Goal: Task Accomplishment & Management: Manage account settings

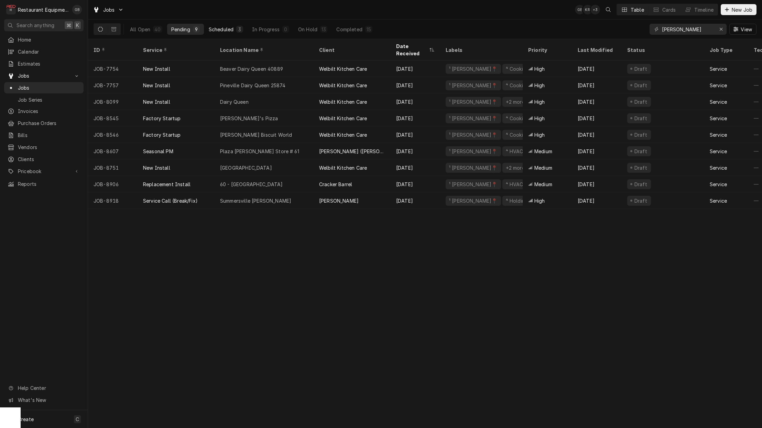
click at [226, 31] on div "Scheduled" at bounding box center [221, 29] width 25 height 7
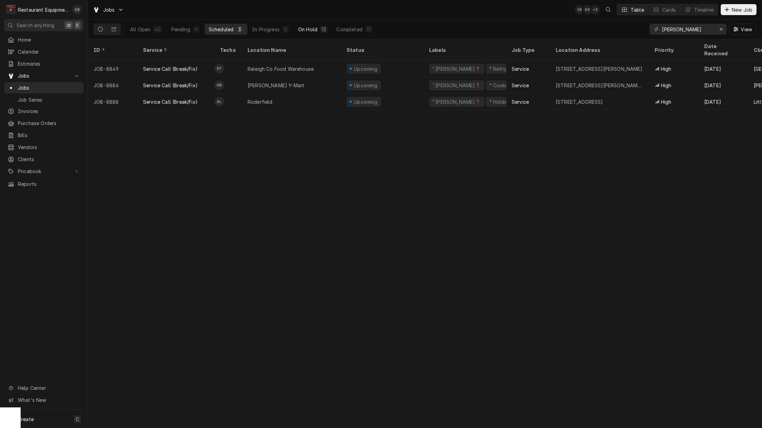
drag, startPoint x: 297, startPoint y: 30, endPoint x: 306, endPoint y: 30, distance: 8.6
click at [306, 30] on button "On Hold 13" at bounding box center [312, 29] width 37 height 11
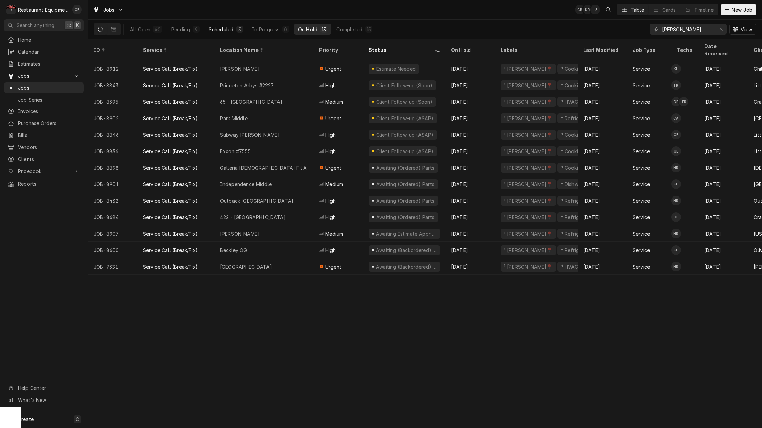
click at [214, 28] on div "Scheduled" at bounding box center [221, 29] width 25 height 7
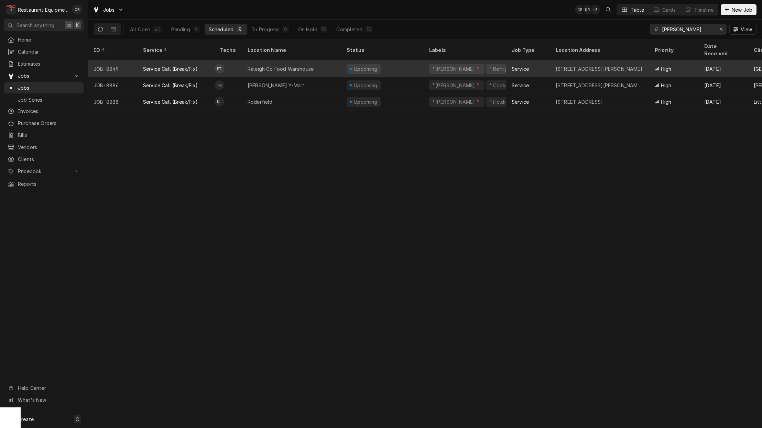
click at [281, 65] on div "Raleigh Co Food Warehouse" at bounding box center [281, 68] width 66 height 7
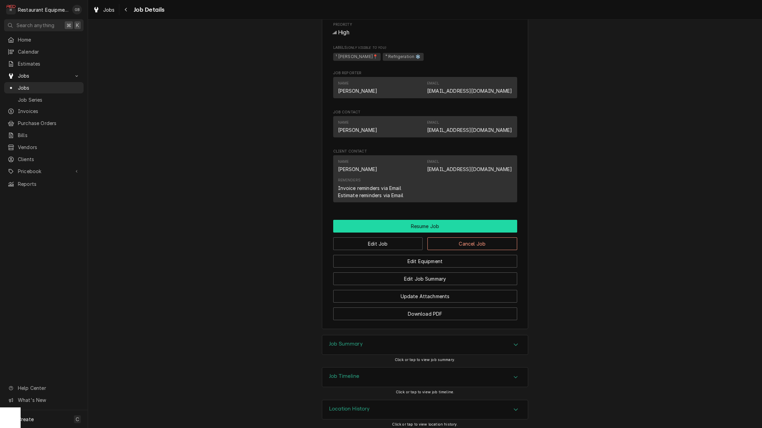
scroll to position [451, 0]
click at [437, 223] on button "Resume Job" at bounding box center [425, 226] width 184 height 13
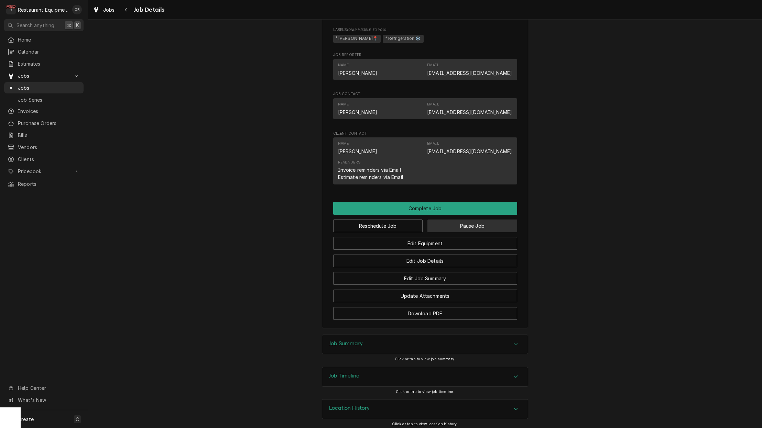
scroll to position [446, 0]
click at [447, 221] on button "Pause Job" at bounding box center [472, 226] width 90 height 13
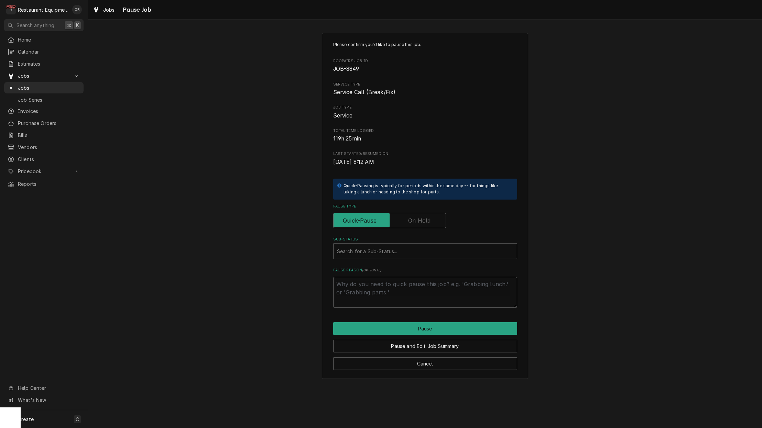
click at [433, 220] on input "Pause Type" at bounding box center [389, 220] width 107 height 15
checkbox input "true"
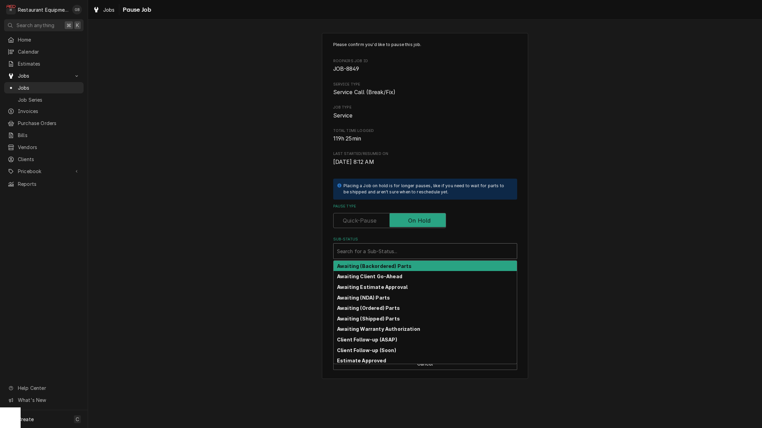
click at [423, 248] on div "Sub-Status" at bounding box center [425, 251] width 176 height 12
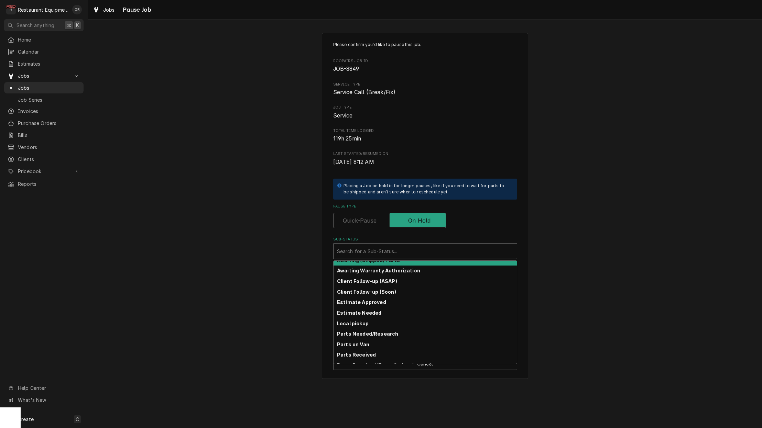
scroll to position [59, 0]
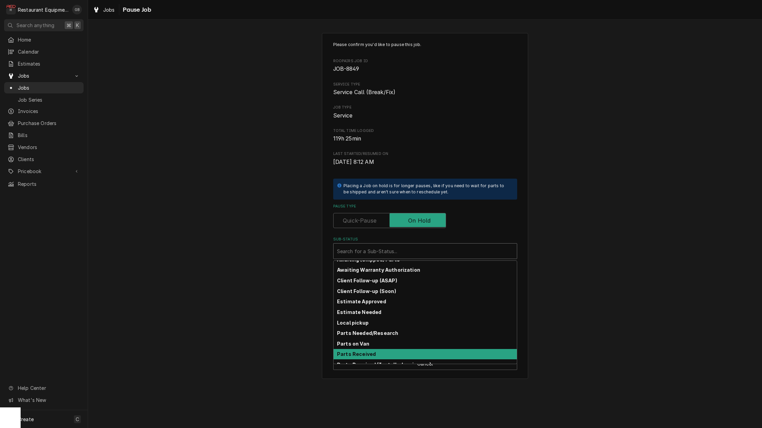
click at [371, 351] on strong "Parts Received" at bounding box center [356, 354] width 39 height 6
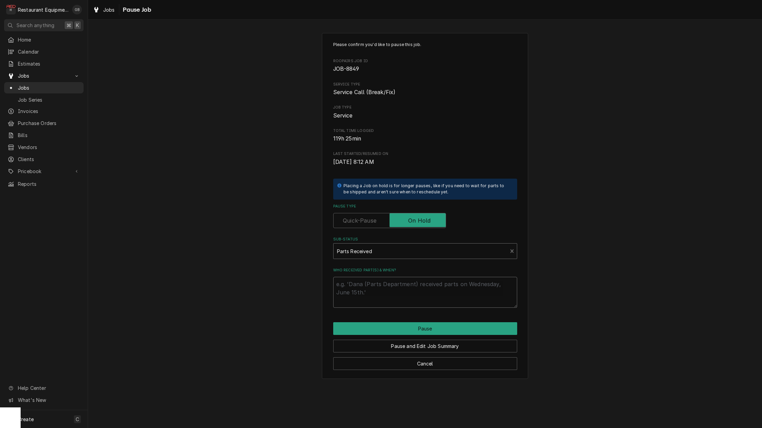
click at [349, 300] on textarea "Who received part(s) & when?" at bounding box center [425, 292] width 184 height 31
type textarea "x"
type textarea "d"
type textarea "x"
type textarea "do"
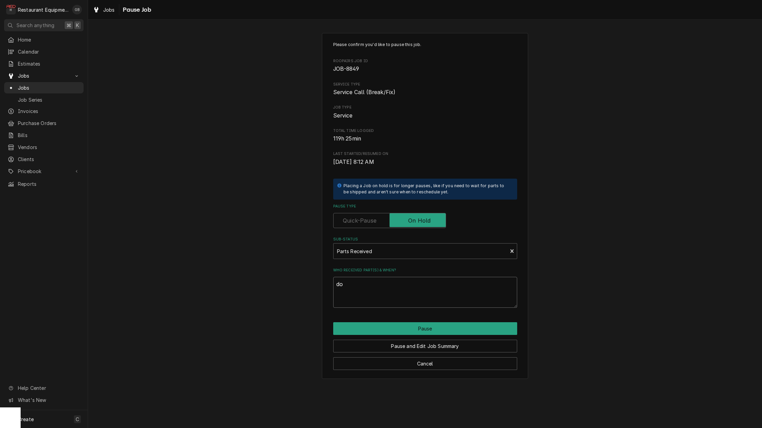
type textarea "x"
type textarea "doo"
type textarea "x"
type textarea "door"
type textarea "x"
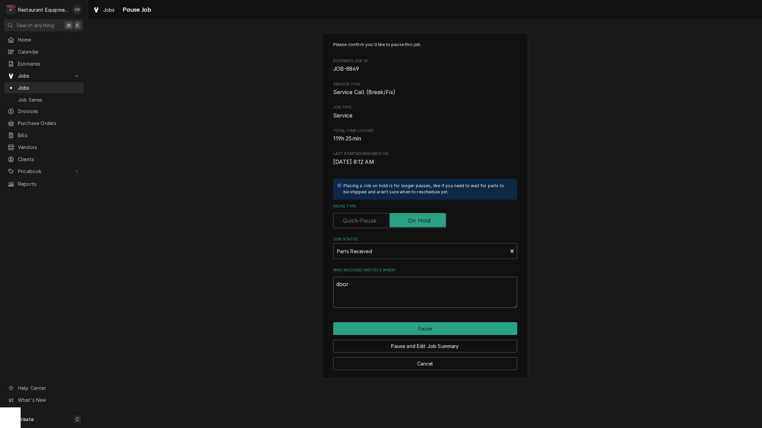
type textarea "door"
type textarea "x"
type textarea "door a"
type textarea "x"
type textarea "door ad"
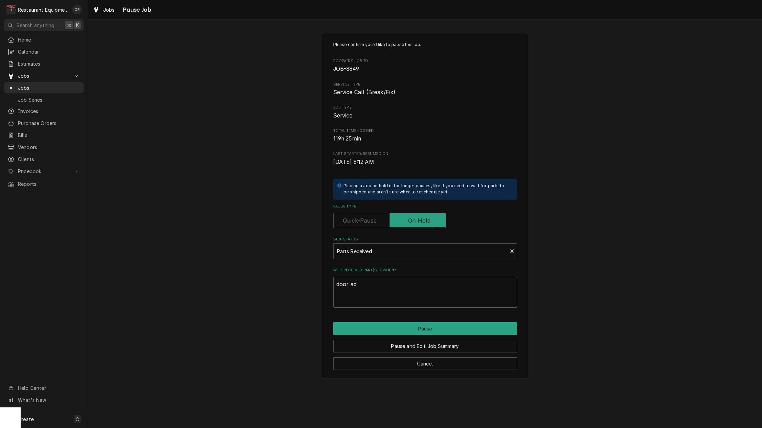
type textarea "x"
type textarea "door adj"
type textarea "x"
type textarea "door adju"
type textarea "x"
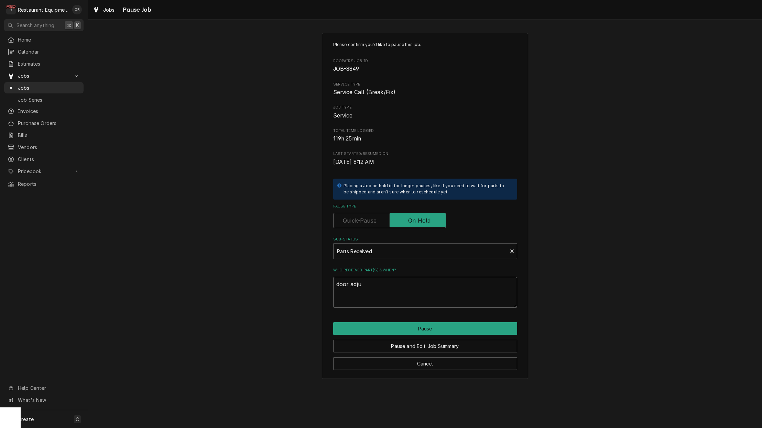
type textarea "door adjus"
type textarea "x"
type textarea "door adjust"
type textarea "x"
type textarea "door adjustm"
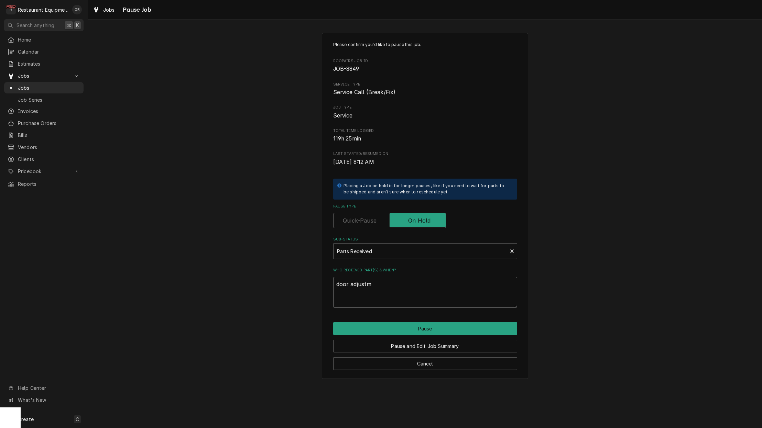
type textarea "x"
type textarea "door adjustme"
type textarea "x"
type textarea "door adjustmen"
type textarea "x"
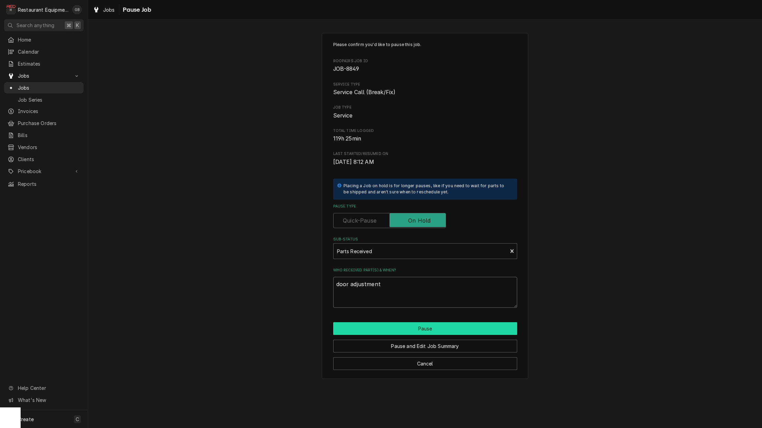
scroll to position [1, 0]
type textarea "door adjustment"
click at [382, 324] on button "Pause" at bounding box center [425, 328] width 184 height 13
type textarea "x"
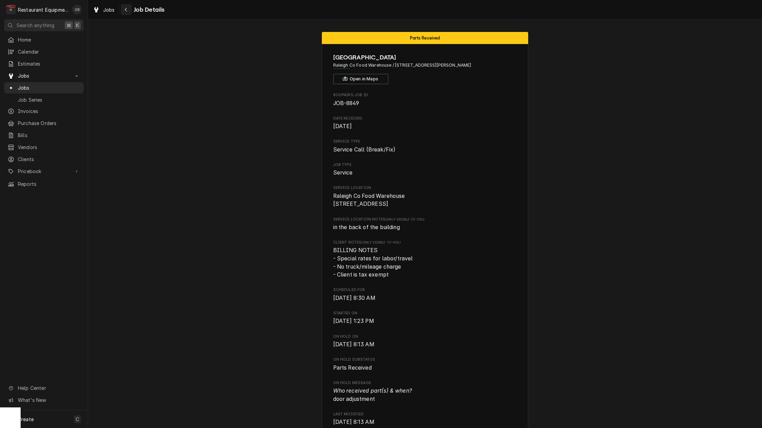
click at [123, 11] on div "Navigate back" at bounding box center [126, 9] width 7 height 7
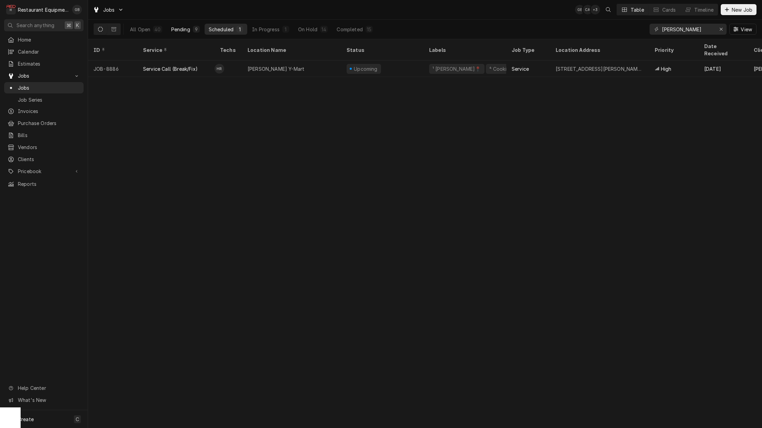
click at [195, 31] on div "9" at bounding box center [196, 29] width 4 height 7
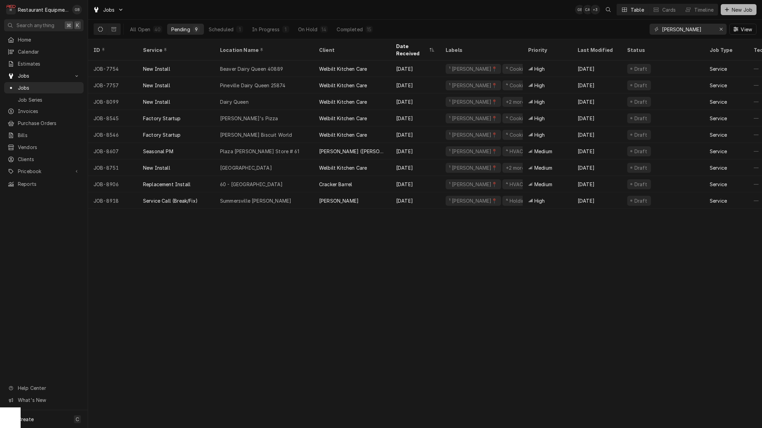
click at [737, 12] on span "New Job" at bounding box center [741, 9] width 23 height 7
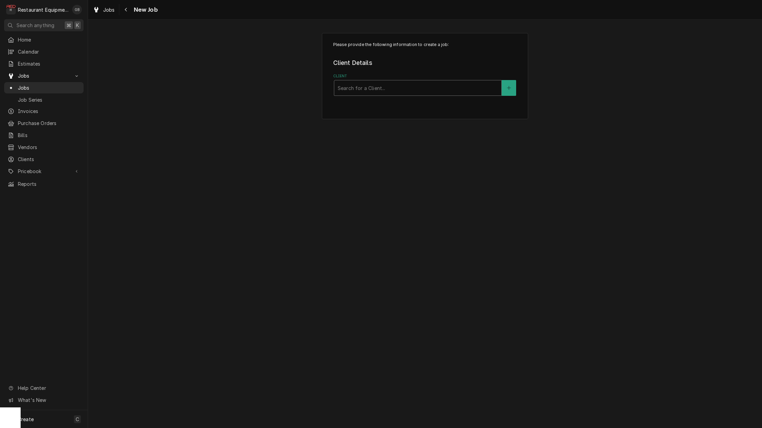
scroll to position [0, 0]
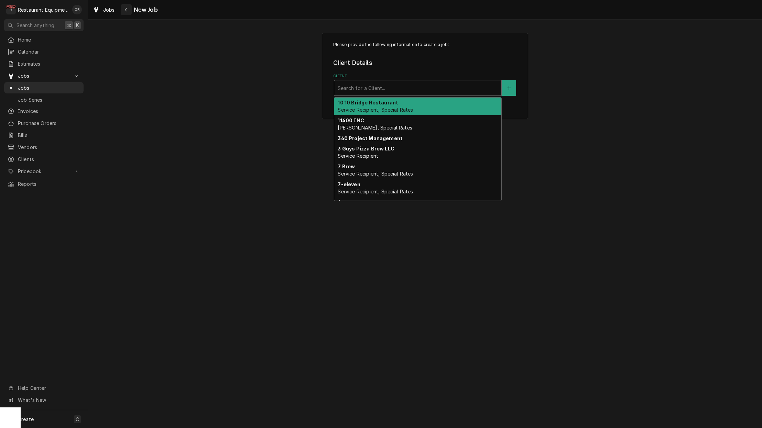
click at [128, 10] on div "Navigate back" at bounding box center [126, 9] width 7 height 7
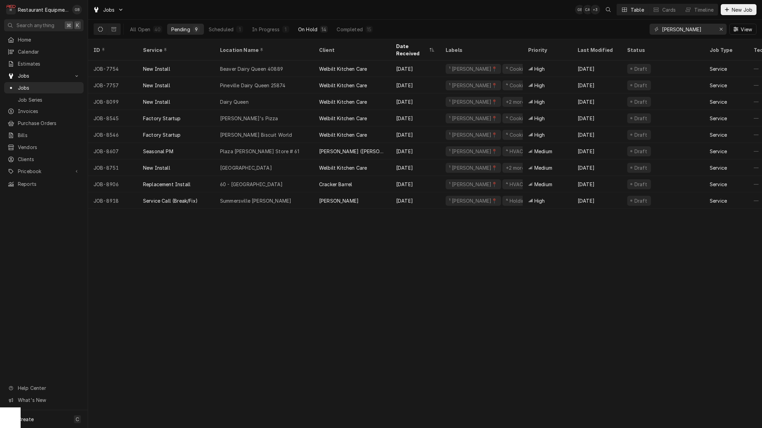
click at [320, 29] on div "14" at bounding box center [324, 29] width 8 height 7
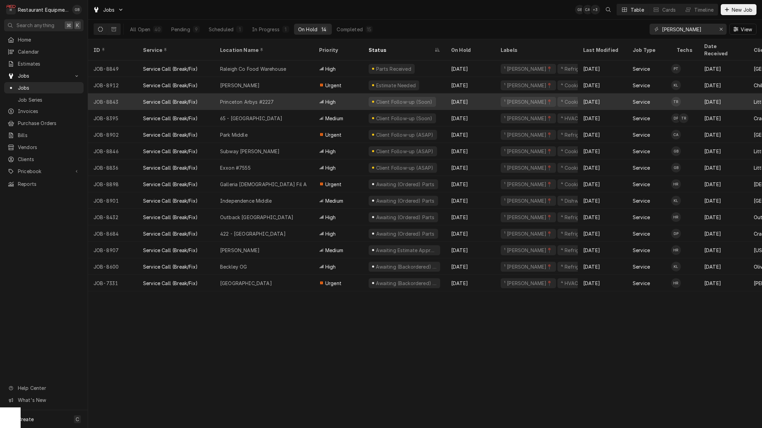
click at [262, 98] on div "Princeton Arbys #2227" at bounding box center [247, 101] width 54 height 7
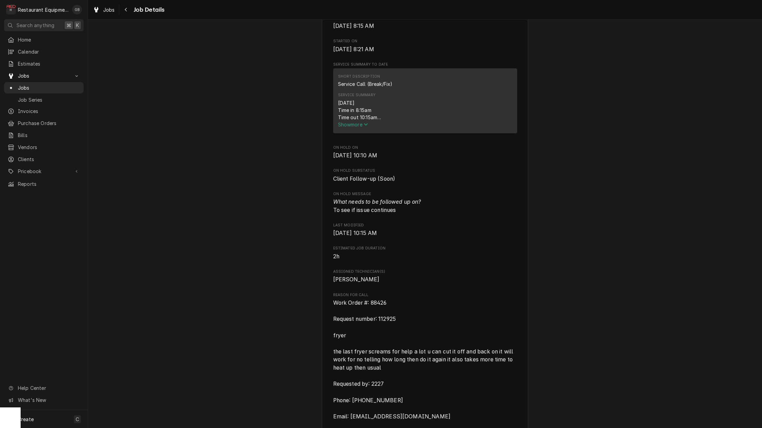
scroll to position [318, 0]
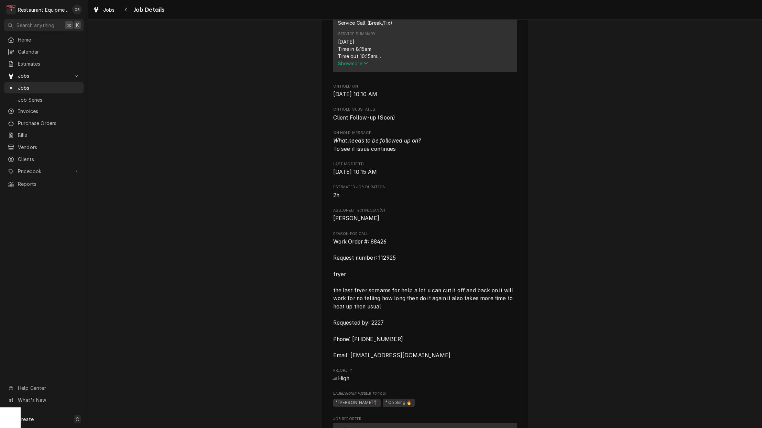
click at [354, 65] on span "Show more" at bounding box center [353, 64] width 30 height 6
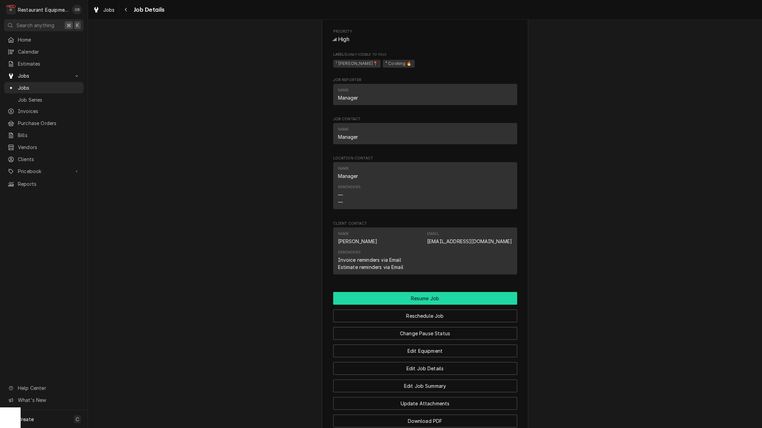
scroll to position [0, 1]
click at [429, 292] on button "Resume Job" at bounding box center [425, 298] width 184 height 13
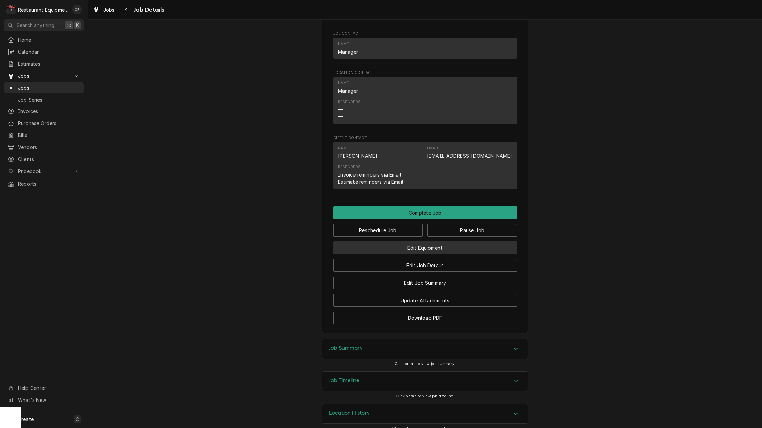
scroll to position [688, 0]
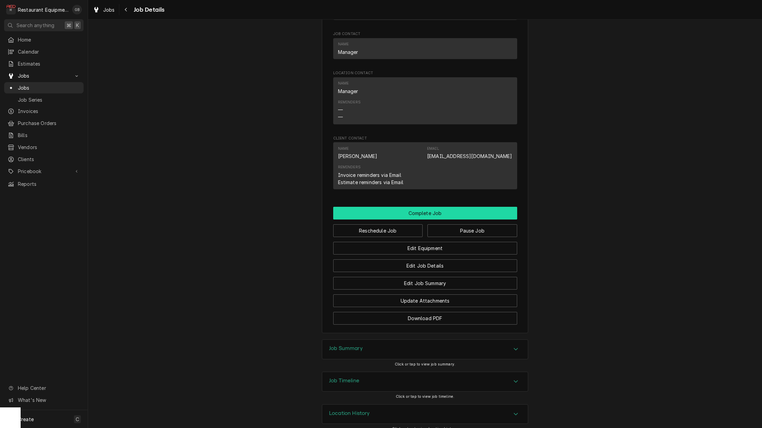
click at [434, 207] on button "Complete Job" at bounding box center [425, 213] width 184 height 13
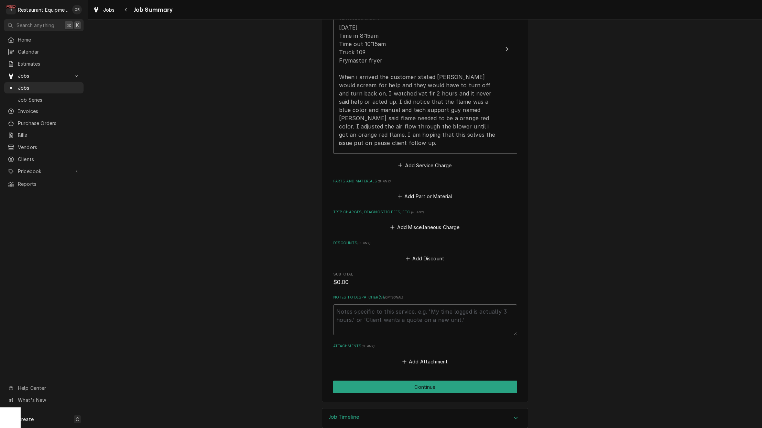
scroll to position [251, 0]
click at [428, 381] on button "Continue" at bounding box center [425, 387] width 184 height 13
type textarea "x"
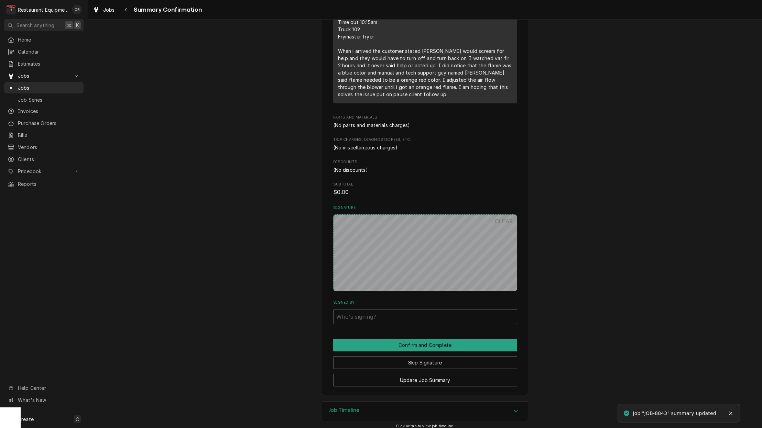
scroll to position [258, 0]
click at [438, 358] on button "Skip Signature" at bounding box center [425, 363] width 184 height 13
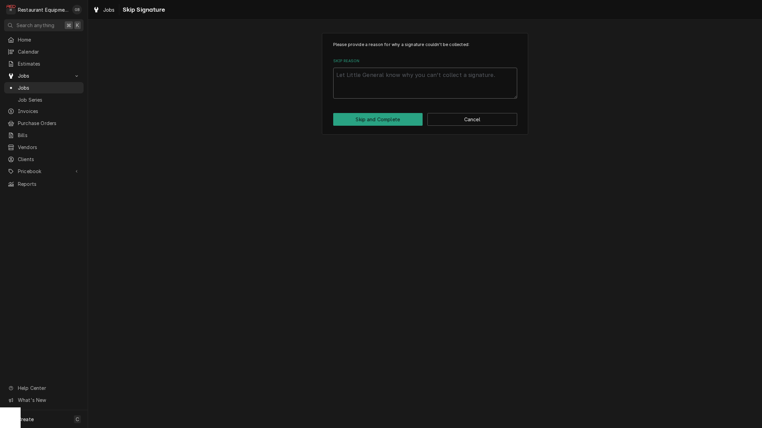
click at [354, 91] on textarea "Skip Reason" at bounding box center [425, 83] width 184 height 31
type textarea "x"
type textarea "c"
type textarea "x"
type textarea "ca"
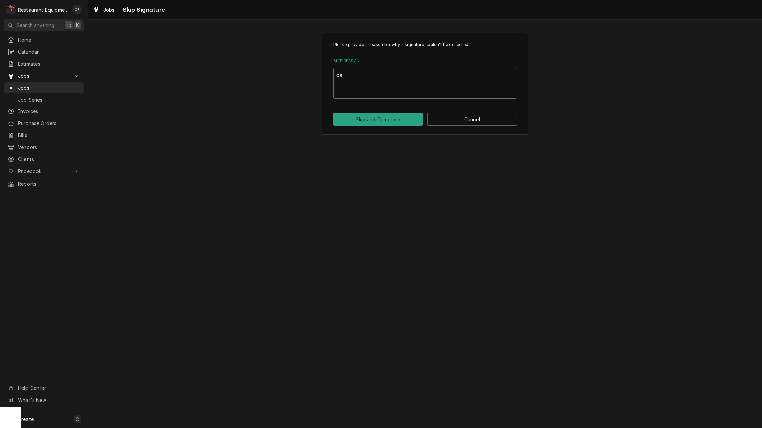
type textarea "x"
type textarea "cal"
type textarea "x"
type textarea "call"
type textarea "x"
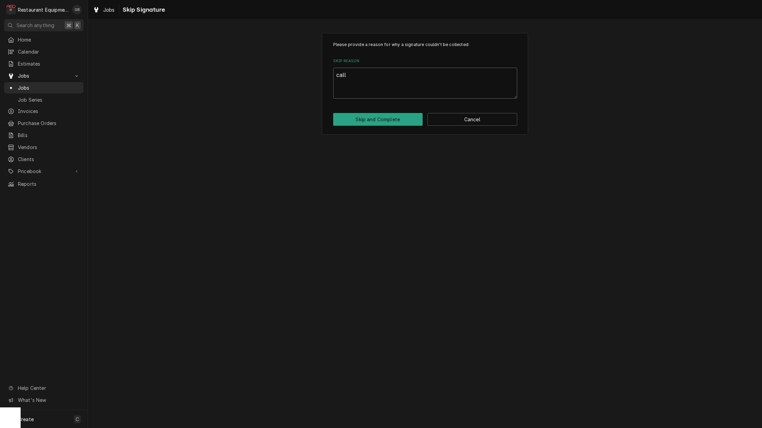
type textarea "calll"
type textarea "x"
type textarea "calll"
type textarea "x"
type textarea "calll"
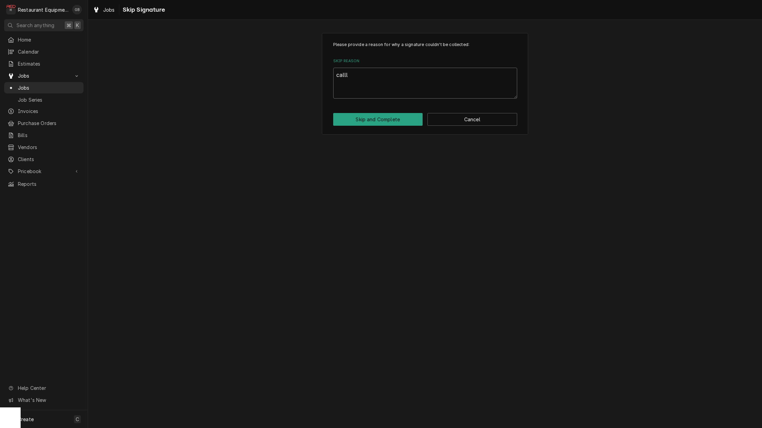
type textarea "x"
type textarea "call"
type textarea "x"
type textarea "cal"
type textarea "x"
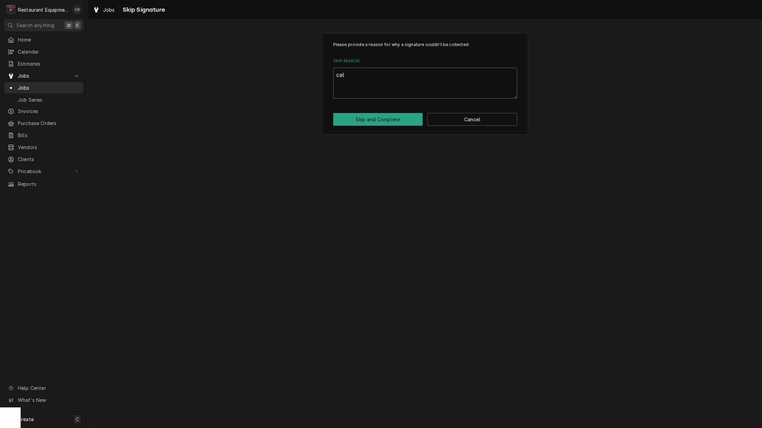
type textarea "cal"
type textarea "x"
type textarea "cal"
type textarea "x"
type textarea "call"
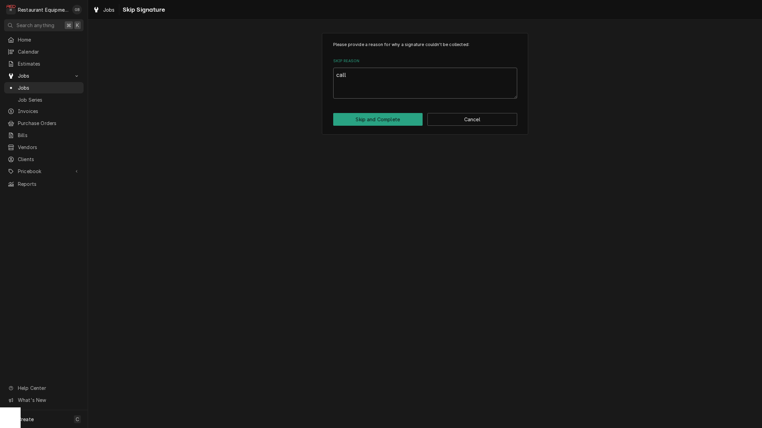
type textarea "x"
type textarea "call"
type textarea "x"
type textarea "call c"
type textarea "x"
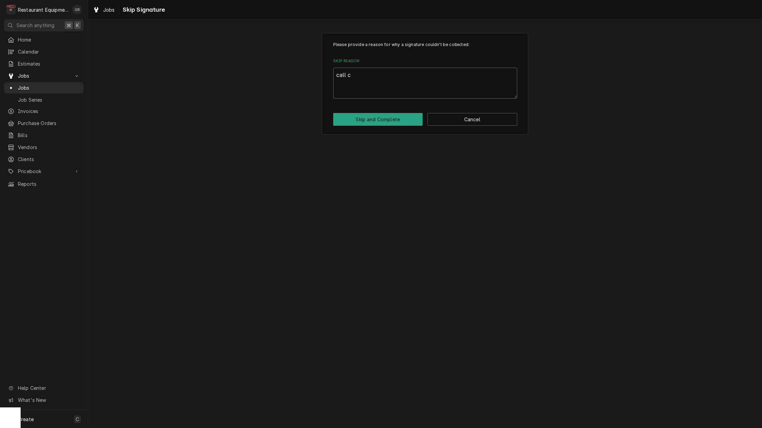
type textarea "call cl"
type textarea "x"
type textarea "call clo"
type textarea "x"
type textarea "call clos"
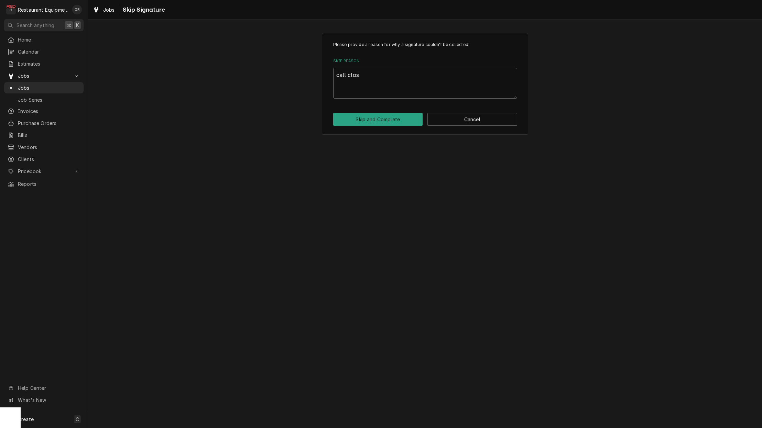
type textarea "x"
type textarea "call close"
type textarea "x"
type textarea "call closed"
type textarea "x"
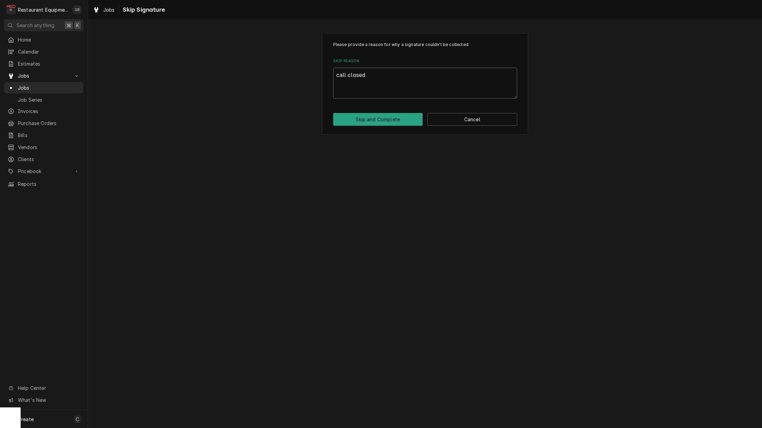
type textarea "call closed"
type textarea "x"
type textarea "call closed o"
type textarea "x"
type textarea "call closed ou"
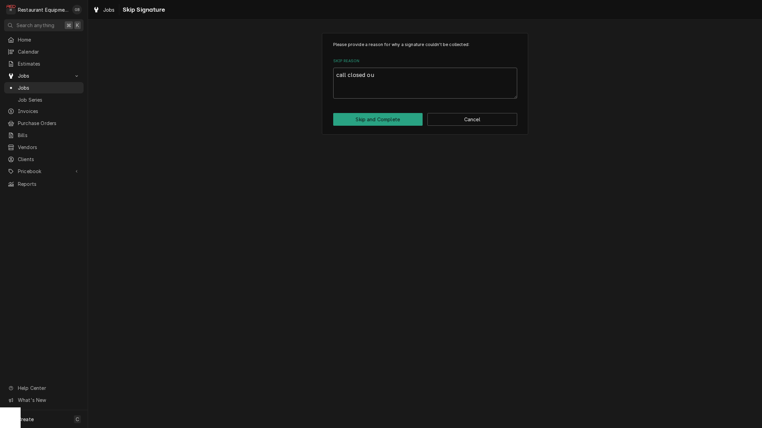
type textarea "x"
type textarea "call closed out"
type textarea "x"
type textarea "call closed out"
type textarea "x"
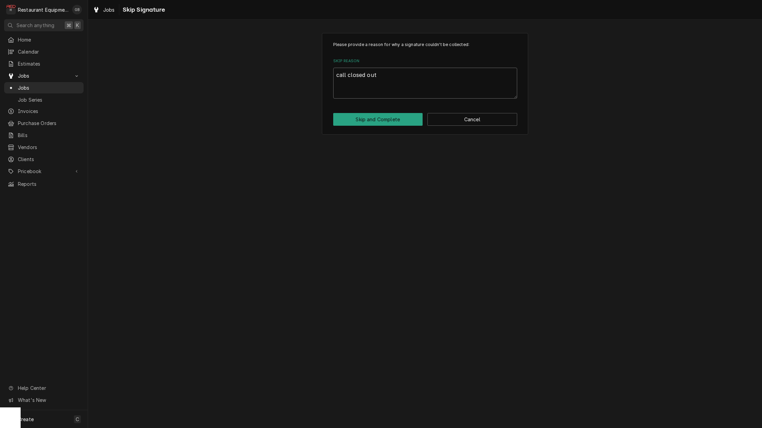
type textarea "call closed out r"
type textarea "x"
type textarea "call closed out re"
type textarea "x"
type textarea "call closed out rem"
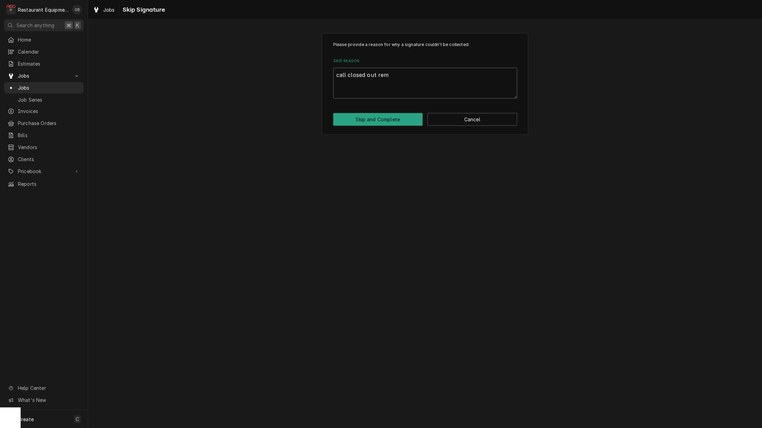
type textarea "x"
type textarea "call closed out remo"
type textarea "x"
type textarea "call closed out remot"
type textarea "x"
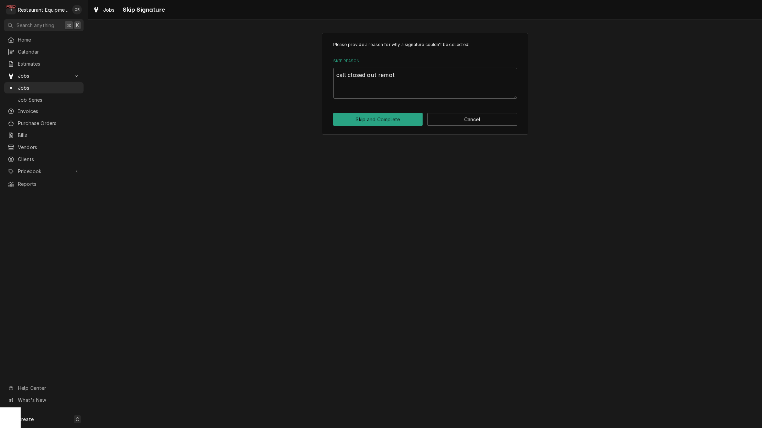
type textarea "call closed out remotl"
type textarea "x"
type textarea "call closed out remotle"
type textarea "x"
type textarea "call closed out remotley"
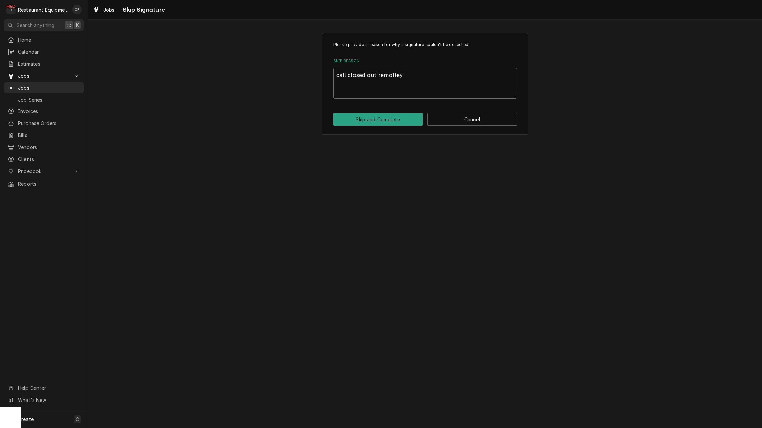
type textarea "x"
type textarea "call closed out remotely"
type textarea "x"
type textarea "call closed out remotely a"
type textarea "x"
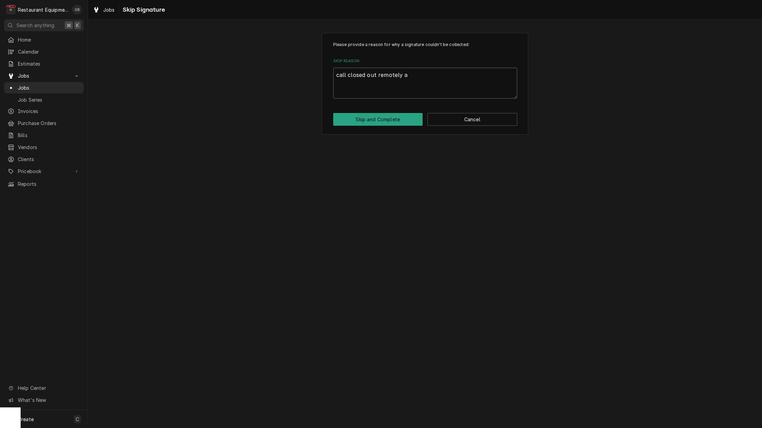
type textarea "call closed out remotely af"
type textarea "x"
type textarea "call closed out remotely aft"
type textarea "x"
type textarea "call closed out remotely afte"
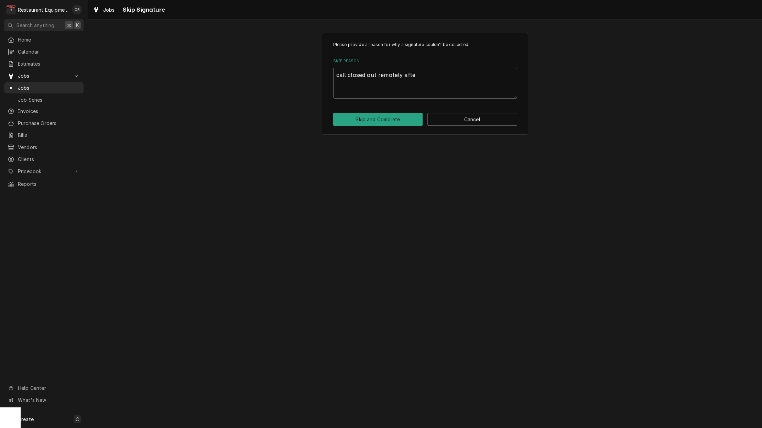
type textarea "x"
type textarea "call closed out remotely after"
type textarea "x"
type textarea "call closed out remotely after"
type textarea "x"
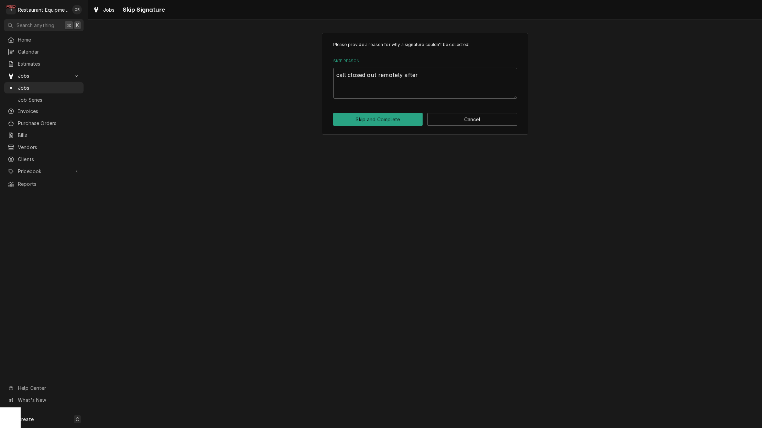
type textarea "call closed out remotely after f"
type textarea "x"
type textarea "call closed out remotely after fo"
type textarea "x"
type textarea "call closed out remotely after fol"
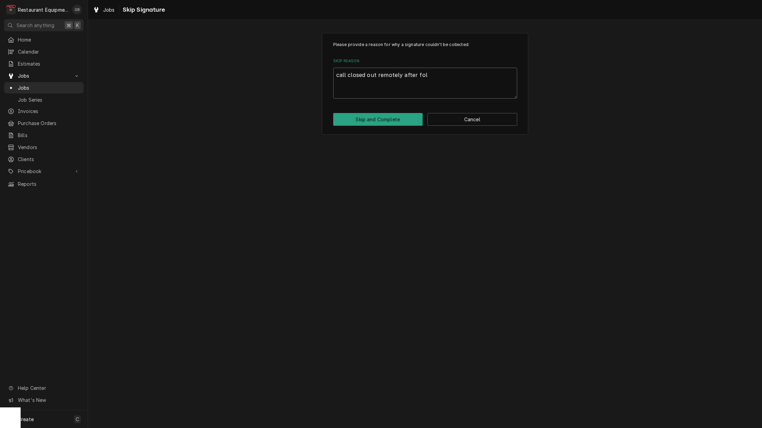
type textarea "x"
type textarea "call closed out remotely after foll"
type textarea "x"
type textarea "call closed out remotely after follo"
type textarea "x"
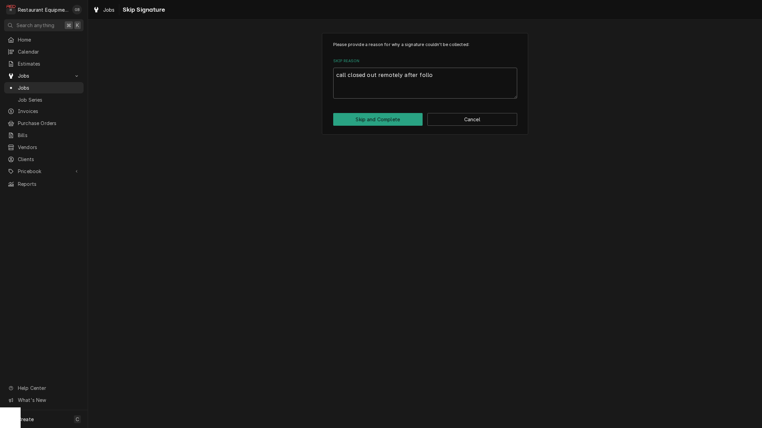
type textarea "call closed out remotely after follor"
type textarea "x"
type textarea "call closed out remotely after follo"
type textarea "x"
type textarea "call closed out remotely after folloq"
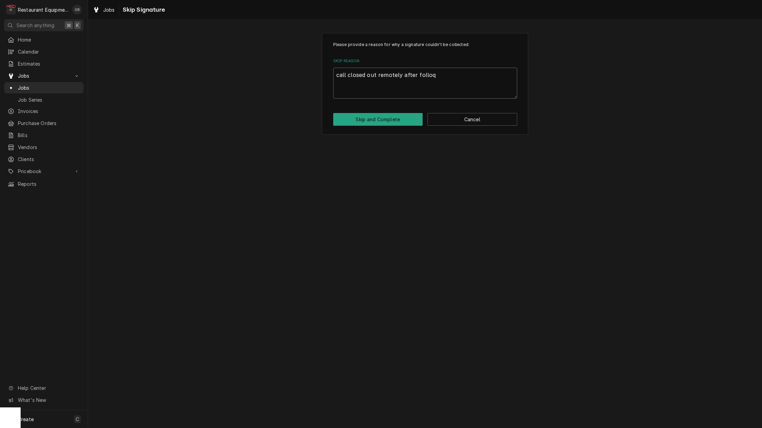
type textarea "x"
type textarea "call closed out remotely after follo"
type textarea "x"
type textarea "call closed out remotely after follow"
type textarea "x"
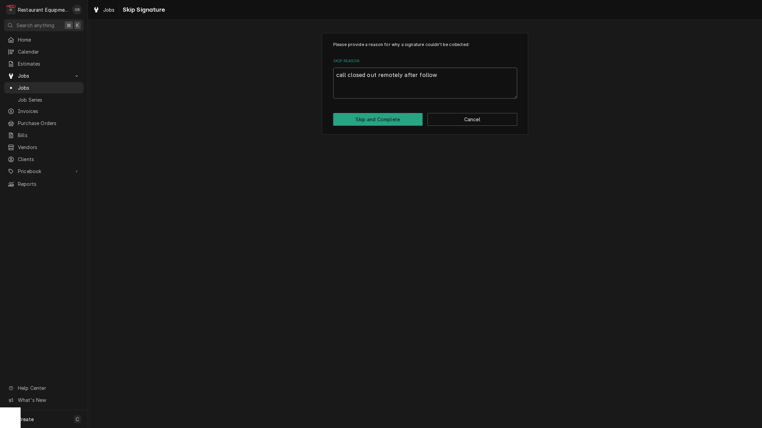
type textarea "call closed out remotely after followw"
type textarea "x"
type textarea "call closed out remotely after follow"
type textarea "x"
type textarea "call closed out remotely after follow u"
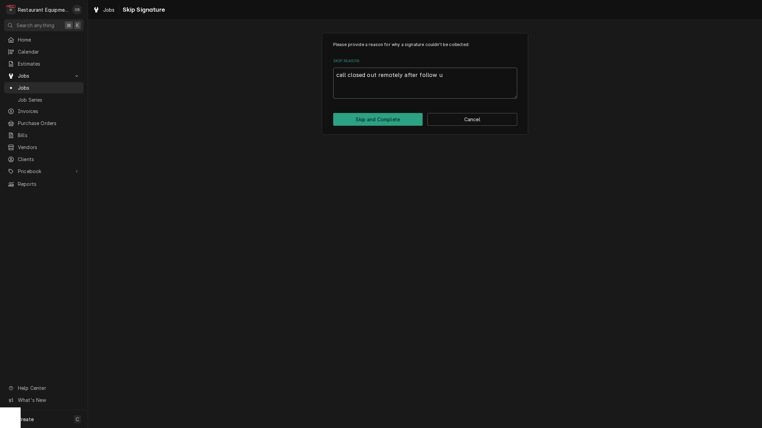
type textarea "x"
type textarea "call closed out remotely after follow up"
type textarea "x"
type textarea "call closed out remotely after follow up."
click at [373, 116] on button "Skip and Complete" at bounding box center [378, 119] width 90 height 13
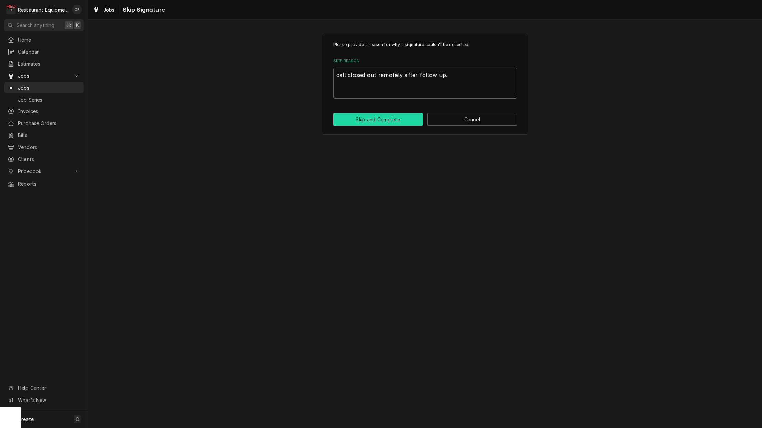
type textarea "x"
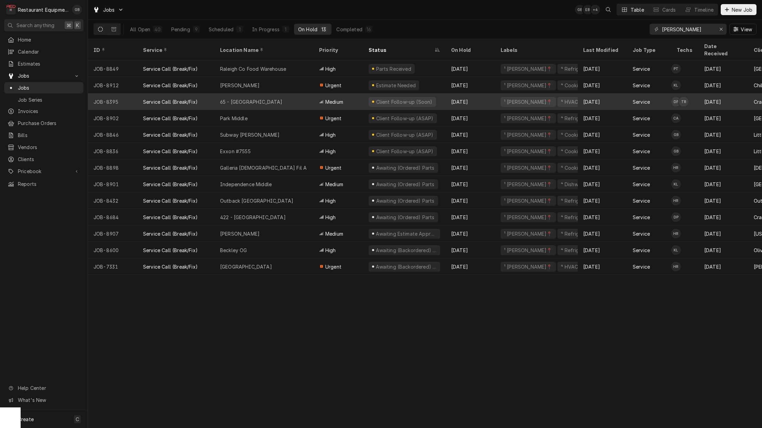
click at [304, 94] on div "65 - Princeton" at bounding box center [264, 102] width 99 height 17
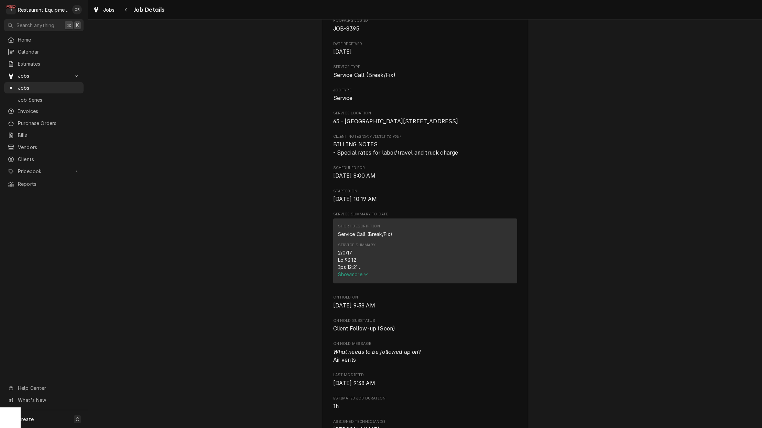
scroll to position [76, 0]
click at [353, 276] on span "Show more" at bounding box center [353, 273] width 30 height 6
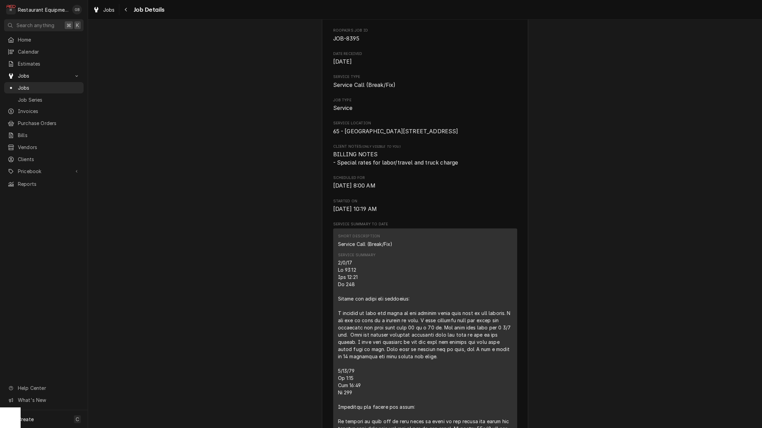
scroll to position [61, 0]
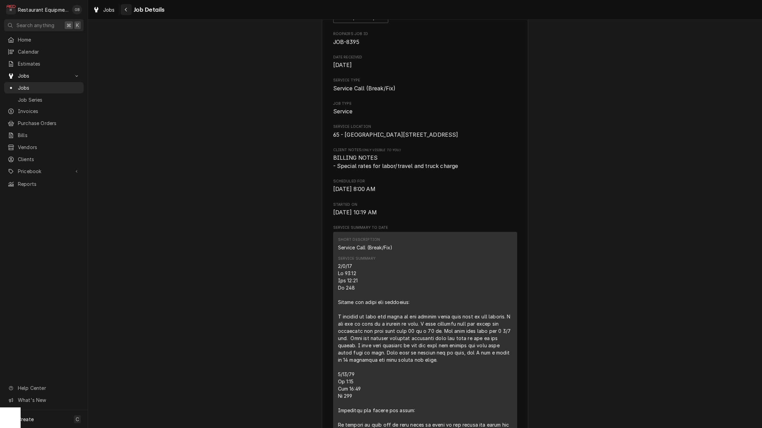
click at [125, 9] on icon "Navigate back" at bounding box center [125, 9] width 3 height 5
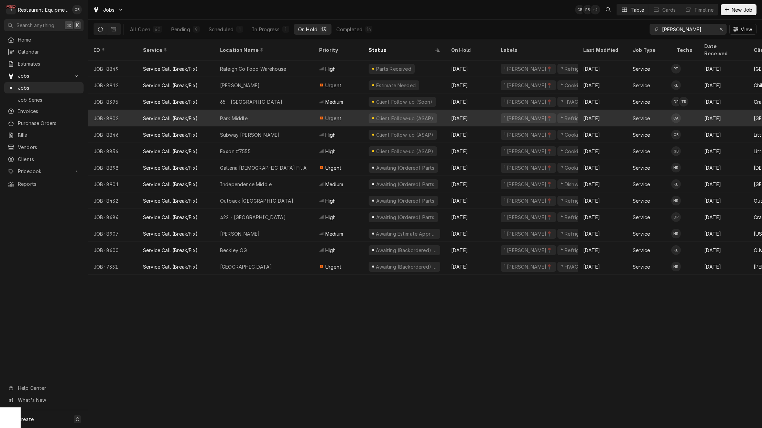
click at [290, 110] on div "Park Middle" at bounding box center [264, 118] width 99 height 17
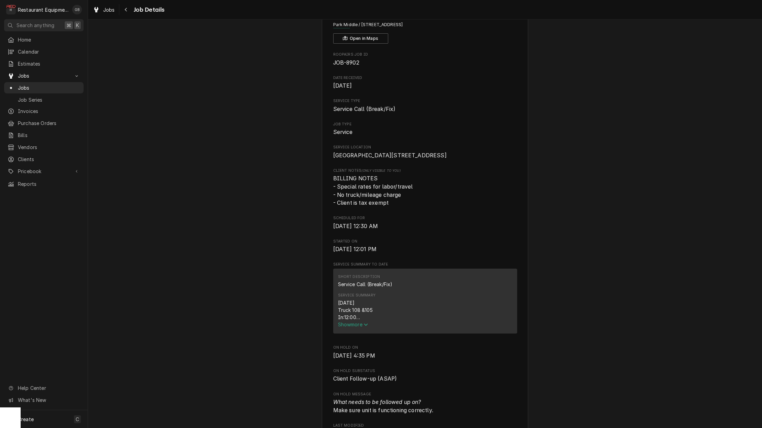
scroll to position [44, 0]
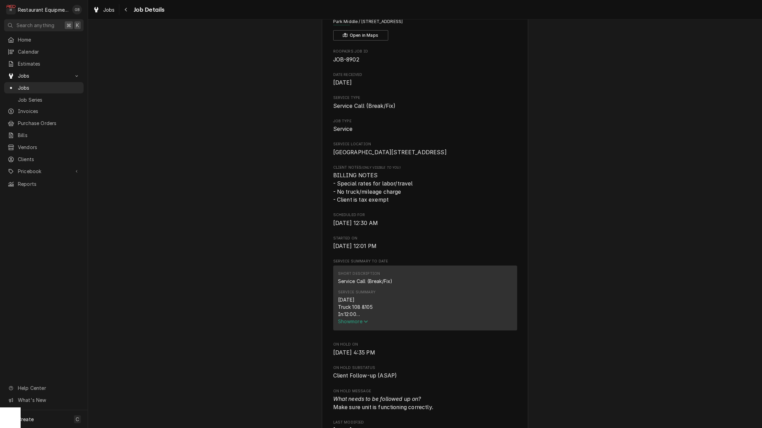
click at [362, 325] on span "Show more" at bounding box center [353, 322] width 30 height 6
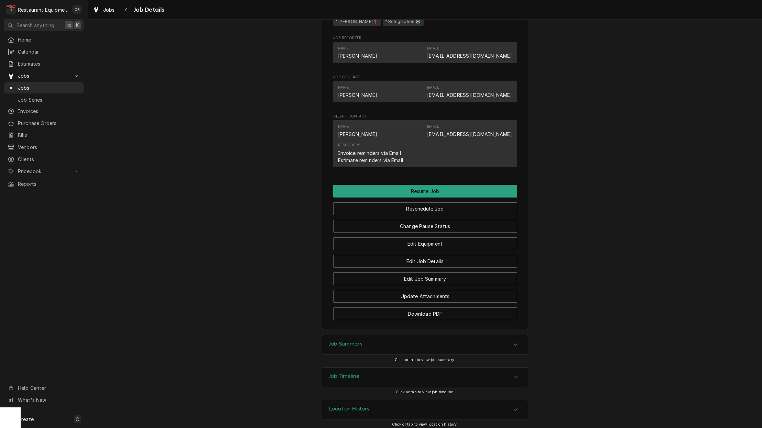
scroll to position [634, 0]
click at [393, 203] on button "Reschedule Job" at bounding box center [425, 209] width 184 height 13
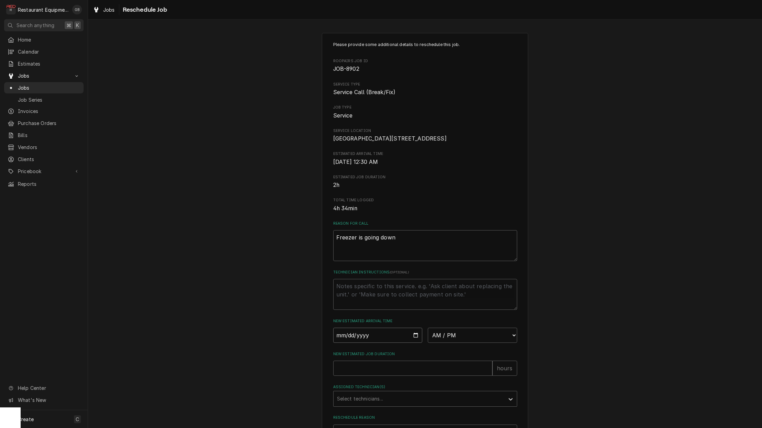
click at [352, 343] on input "Date" at bounding box center [377, 335] width 89 height 15
click at [351, 342] on input "Date" at bounding box center [377, 334] width 89 height 15
type input "[DATE]"
type textarea "x"
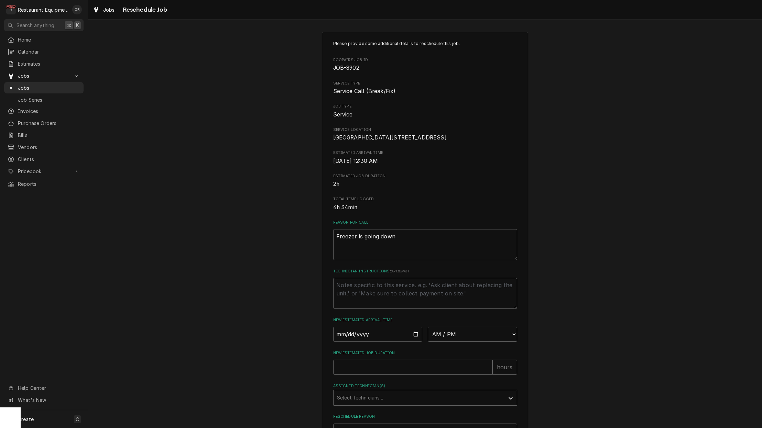
select select "08:45:00"
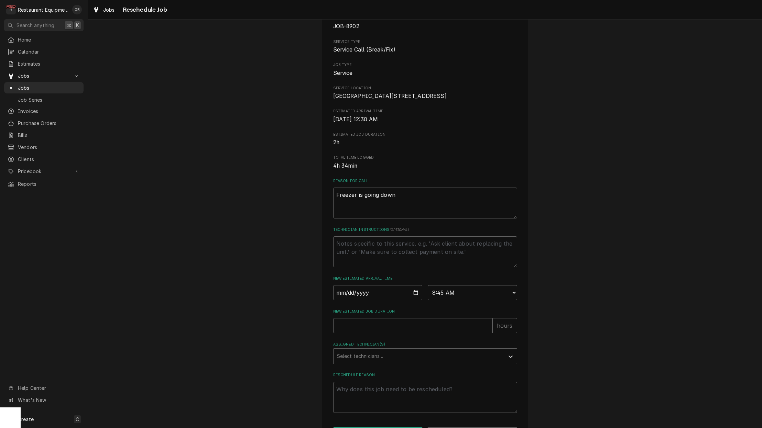
scroll to position [45, 0]
click at [370, 331] on input "New Estimated Job Duration" at bounding box center [412, 323] width 159 height 15
type textarea "x"
type input "1"
click at [409, 361] on div "Assigned Technician(s)" at bounding box center [419, 354] width 164 height 12
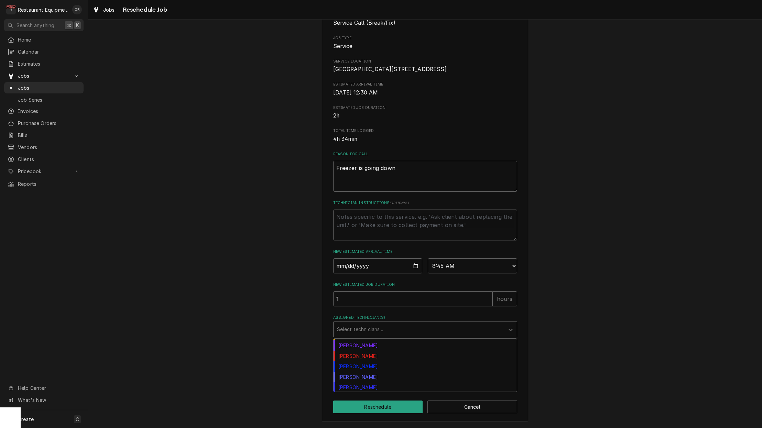
scroll to position [127, 0]
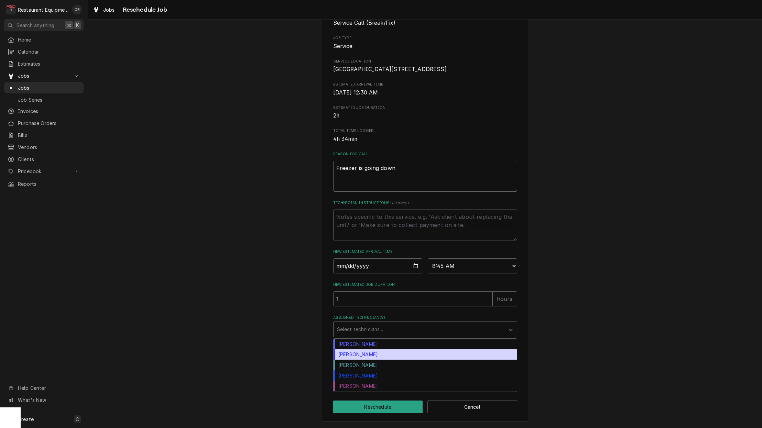
click at [369, 355] on div "Thomas Ross" at bounding box center [424, 355] width 183 height 11
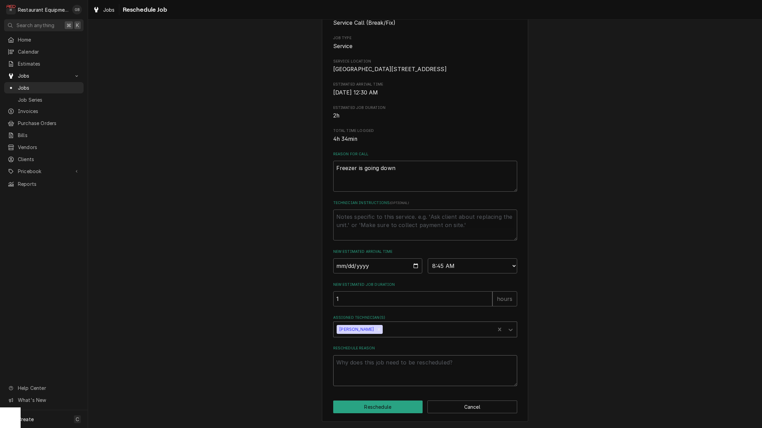
click at [363, 375] on textarea "Reschedule Reason" at bounding box center [425, 370] width 184 height 31
type textarea "x"
type textarea "f"
type textarea "x"
type textarea "fo"
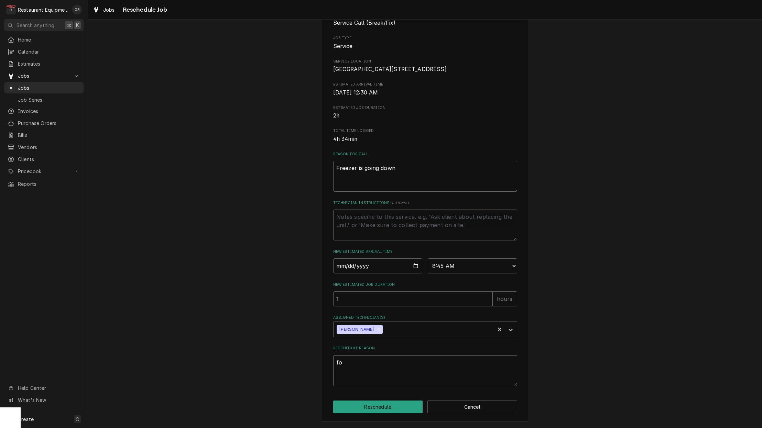
type textarea "x"
type textarea "fol"
type textarea "x"
type textarea "foll"
type textarea "x"
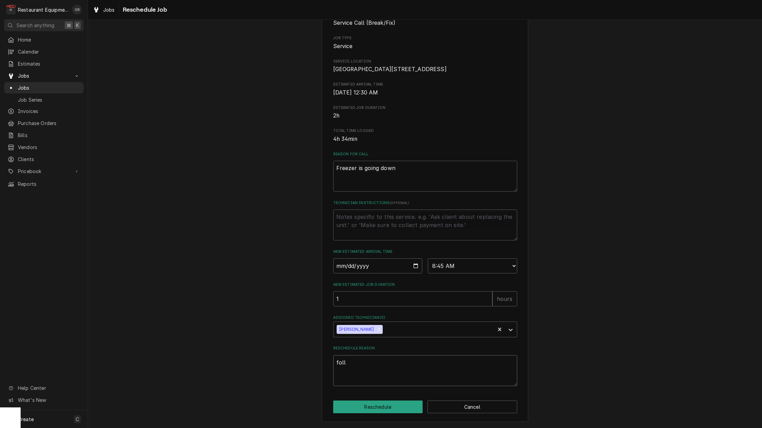
type textarea "follo"
type textarea "x"
type textarea "follow"
type textarea "x"
type textarea "follow"
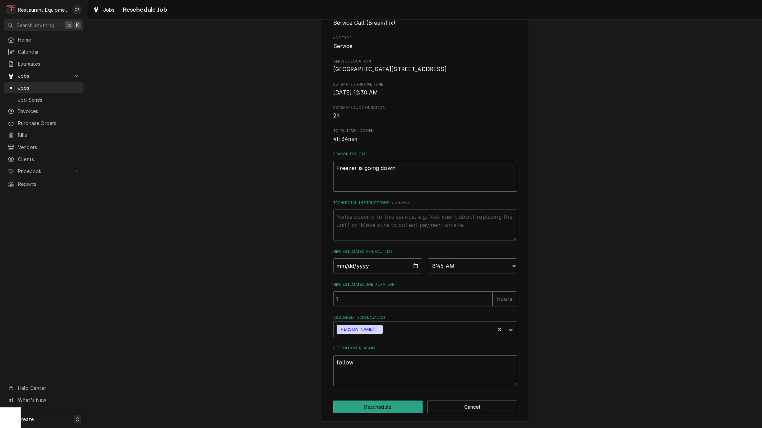
type textarea "x"
type textarea "follow u"
type textarea "x"
type textarea "follow up"
click at [380, 404] on button "Reschedule" at bounding box center [378, 407] width 90 height 13
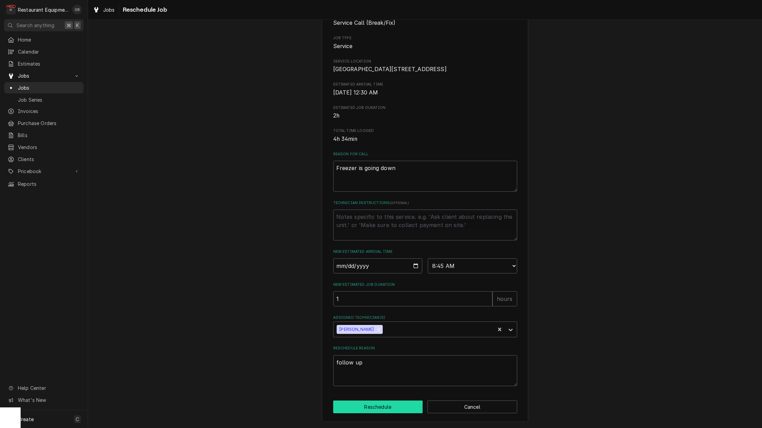
type textarea "x"
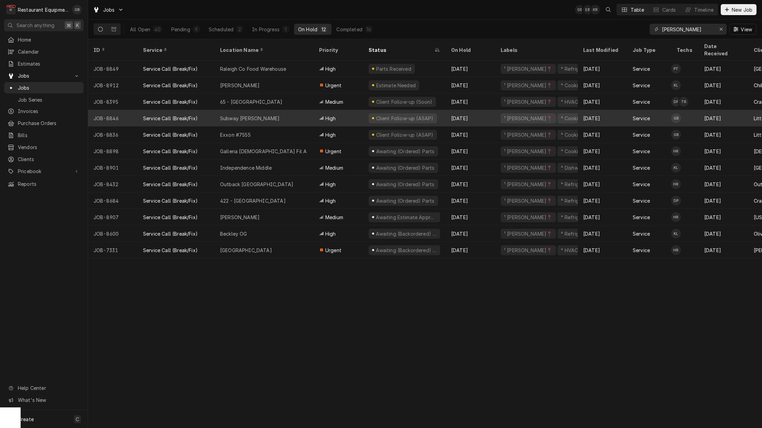
click at [269, 115] on div "Subway Glen Daniels" at bounding box center [249, 118] width 59 height 7
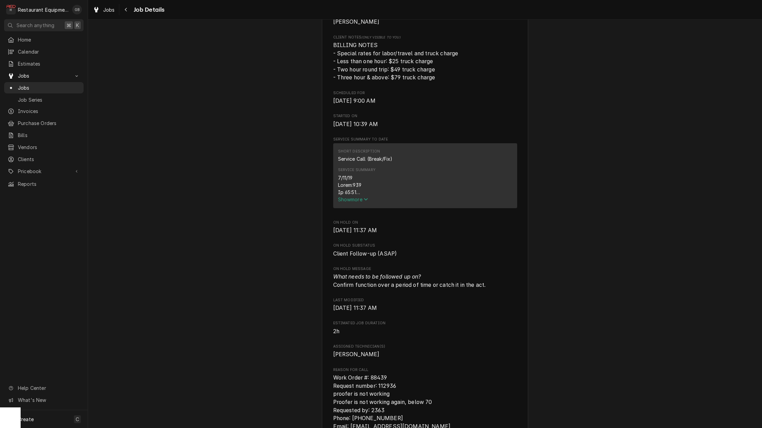
scroll to position [199, 0]
click at [344, 194] on span "Show more" at bounding box center [353, 197] width 30 height 6
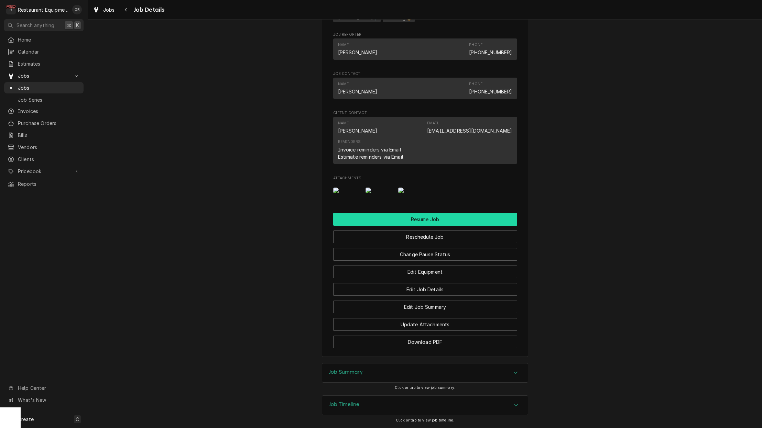
scroll to position [797, 0]
click at [448, 221] on button "Resume Job" at bounding box center [425, 219] width 184 height 13
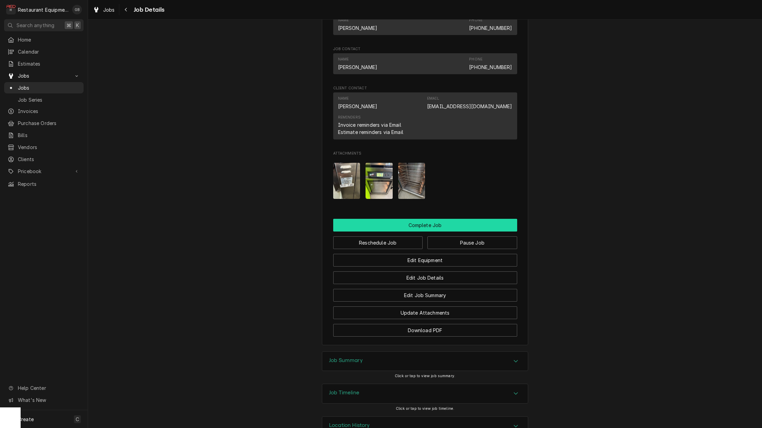
scroll to position [0, 0]
click at [427, 219] on button "Complete Job" at bounding box center [425, 225] width 184 height 13
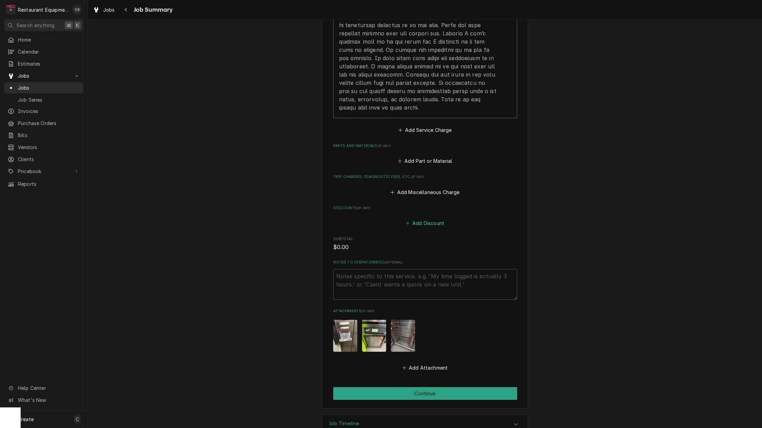
scroll to position [392, 0]
click at [422, 388] on button "Continue" at bounding box center [425, 394] width 184 height 13
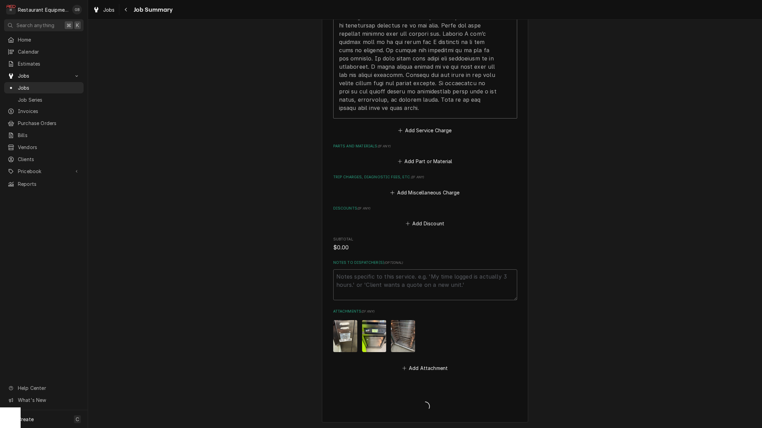
type textarea "x"
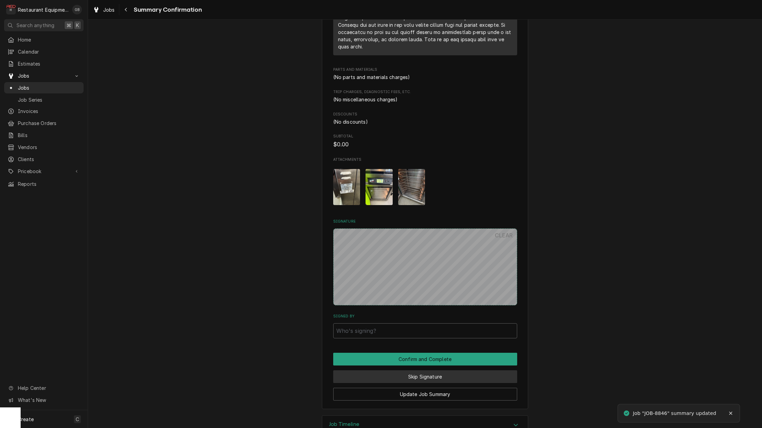
scroll to position [0, 0]
click at [428, 371] on button "Skip Signature" at bounding box center [425, 377] width 184 height 13
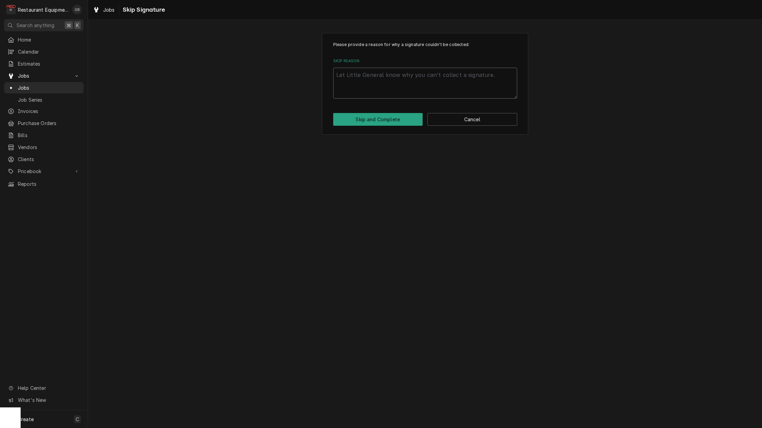
click at [351, 70] on textarea "Skip Reason" at bounding box center [425, 83] width 184 height 31
type textarea "x"
type textarea "r"
type textarea "x"
type textarea "re"
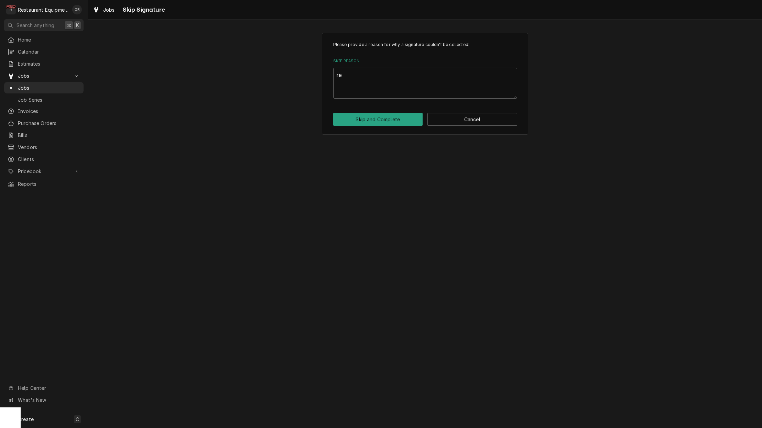
type textarea "x"
type textarea "rem"
type textarea "x"
type textarea "remo"
type textarea "x"
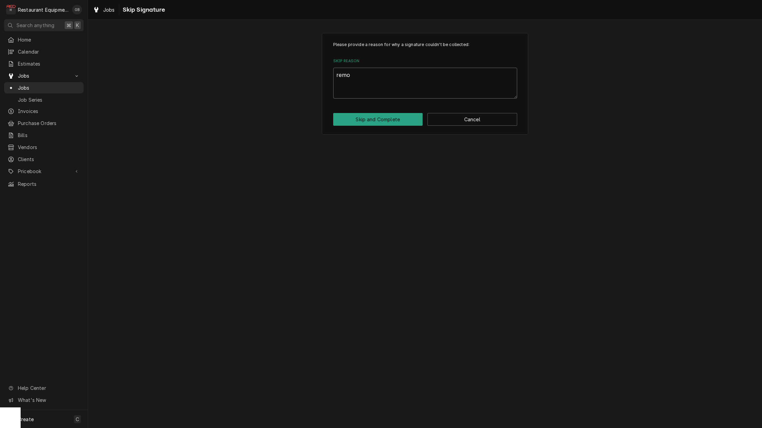
type textarea "remot"
type textarea "x"
type textarea "remotl"
type textarea "x"
type textarea "remotle"
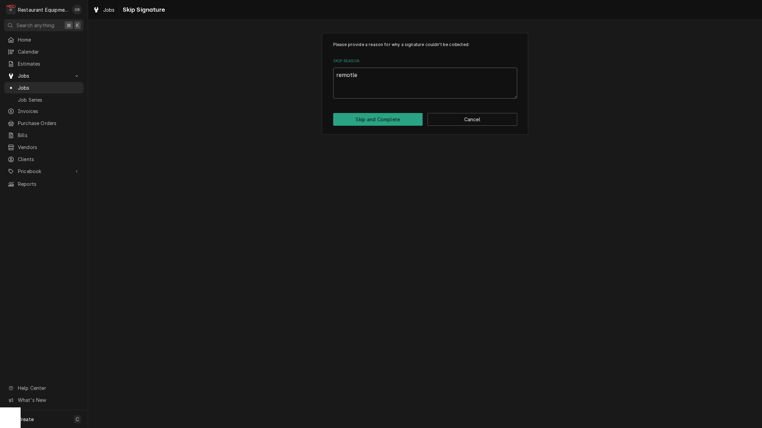
type textarea "x"
type textarea "remotley"
type textarea "x"
type textarea "remotely"
type textarea "x"
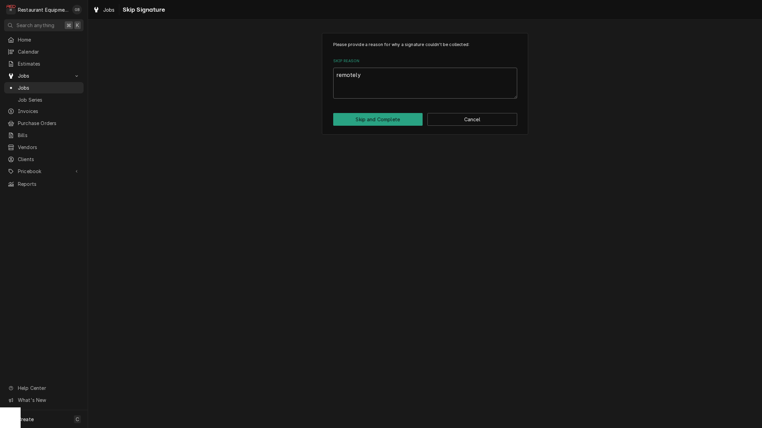
type textarea "remotely"
type textarea "x"
type textarea "remotel"
type textarea "x"
type textarea "remote"
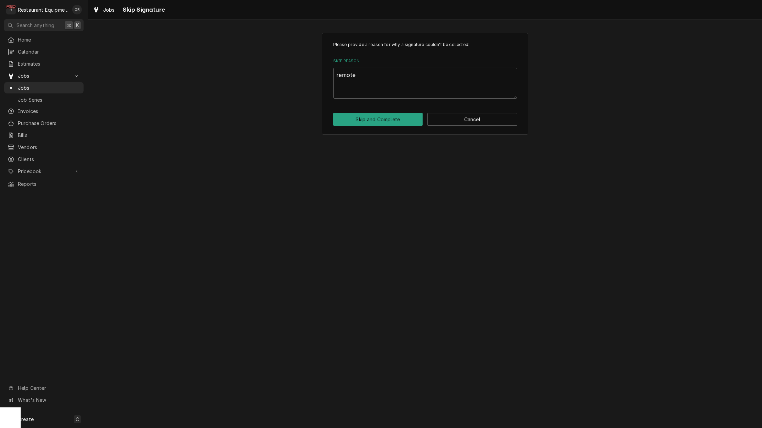
type textarea "x"
type textarea "remot"
type textarea "x"
type textarea "remotl"
type textarea "x"
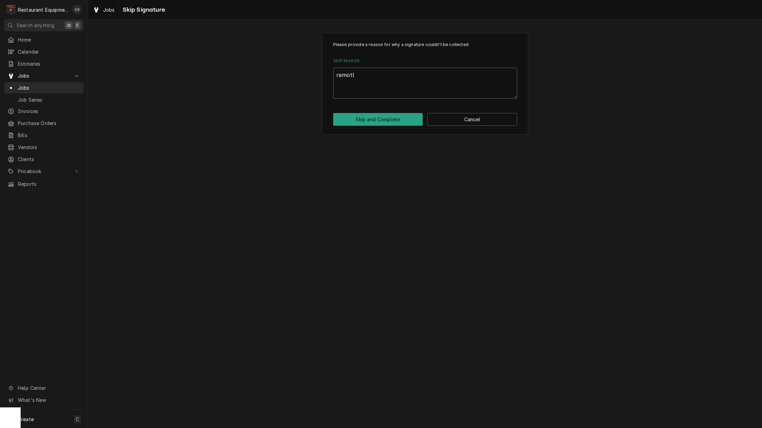
type textarea "remotle"
type textarea "x"
type textarea "remotley"
type textarea "x"
type textarea "remotleyu"
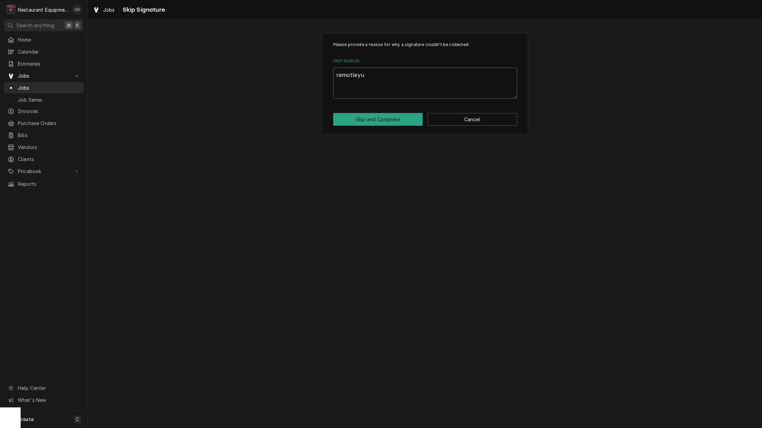
type textarea "x"
type textarea "remotleyu"
type textarea "x"
type textarea "remotleyu"
type textarea "x"
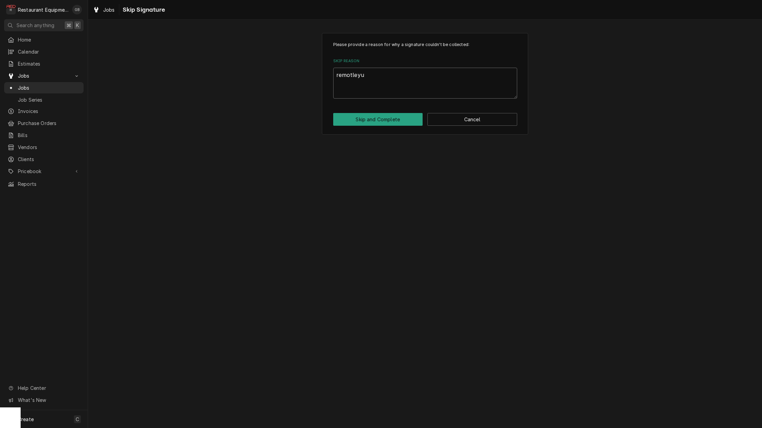
type textarea "remotley"
type textarea "x"
type textarea "remotley"
type textarea "x"
type textarea "remotley"
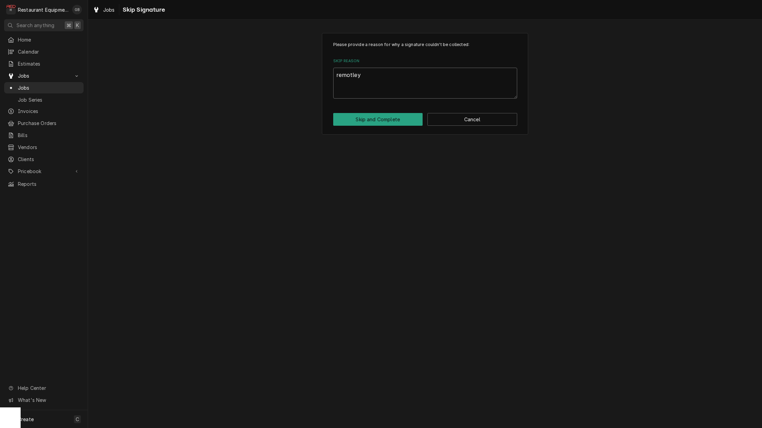
type textarea "x"
type textarea "remotle"
type textarea "x"
type textarea "remotl"
type textarea "x"
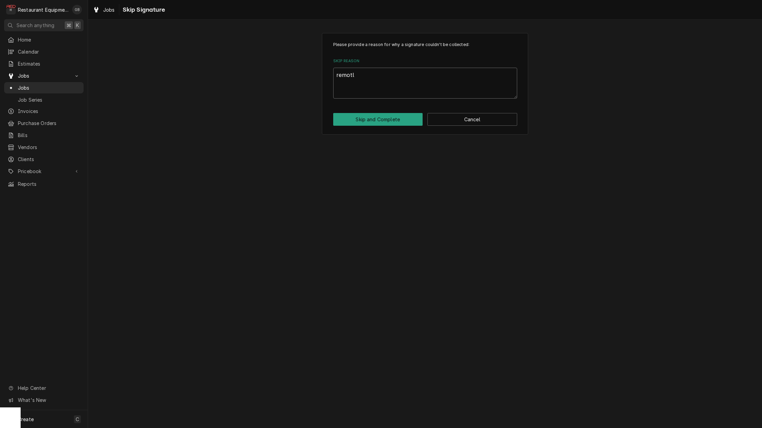
type textarea "remot"
type textarea "x"
type textarea "remo"
type textarea "x"
type textarea "rem"
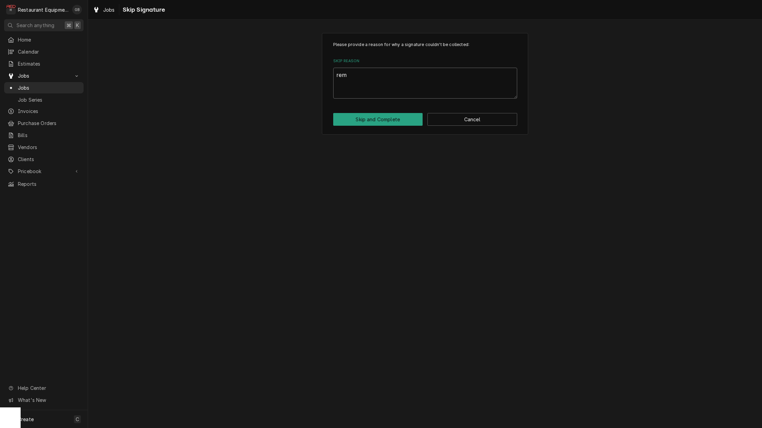
type textarea "x"
type textarea "remo"
type textarea "x"
type textarea "remot"
type textarea "x"
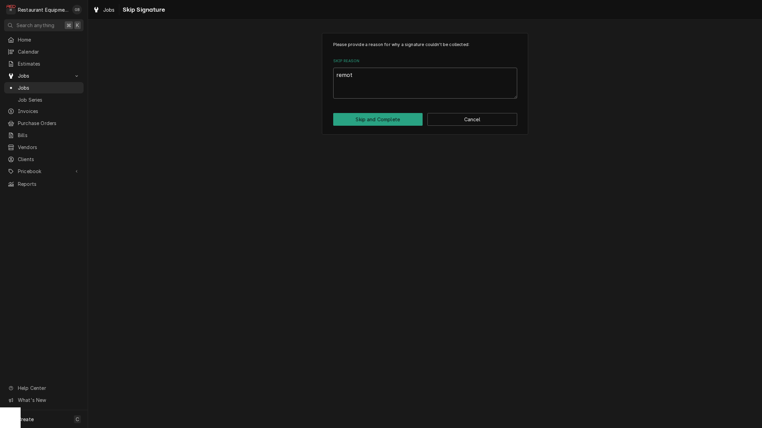
type textarea "remotl"
type textarea "x"
type textarea "remotle"
type textarea "x"
type textarea "remotley"
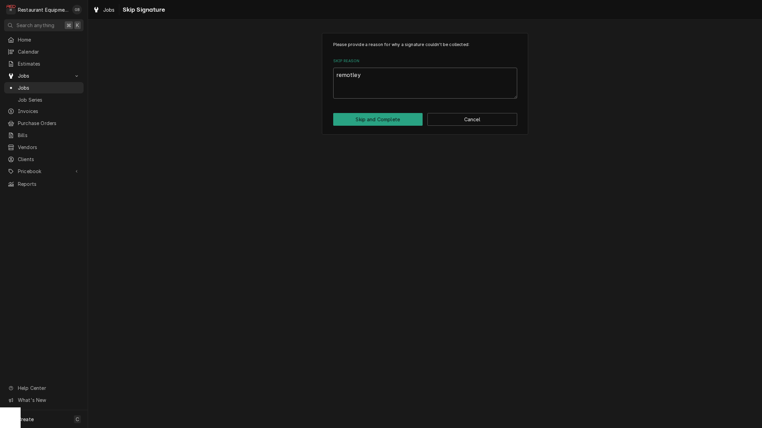
type textarea "x"
type textarea "remotley"
type textarea "x"
type textarea "remotley ="
type textarea "x"
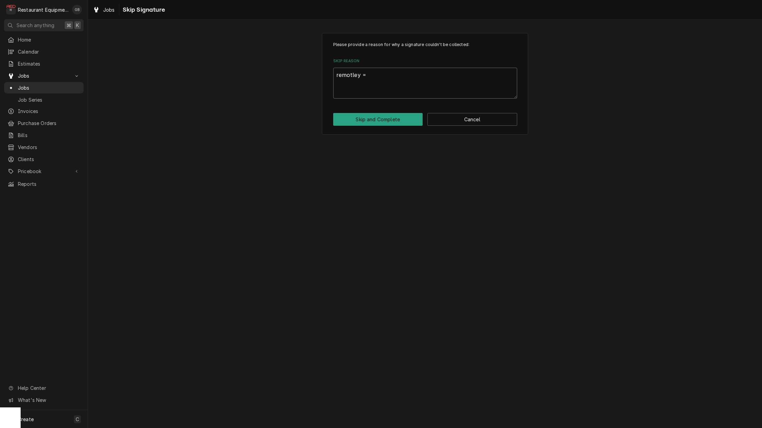
type textarea "remotley"
type textarea "x"
type textarea "remotley"
type textarea "x"
type textarea "remotle"
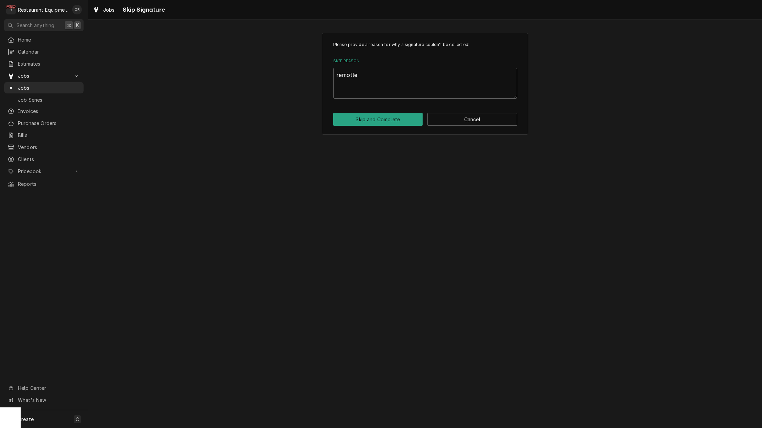
type textarea "x"
type textarea "remotl"
type textarea "x"
type textarea "remot"
type textarea "x"
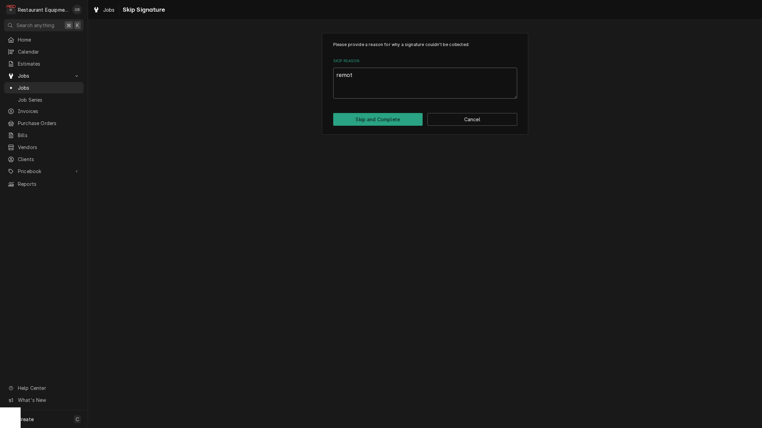
type textarea "remot"
type textarea "x"
type textarea "remot"
type textarea "x"
type textarea "remote"
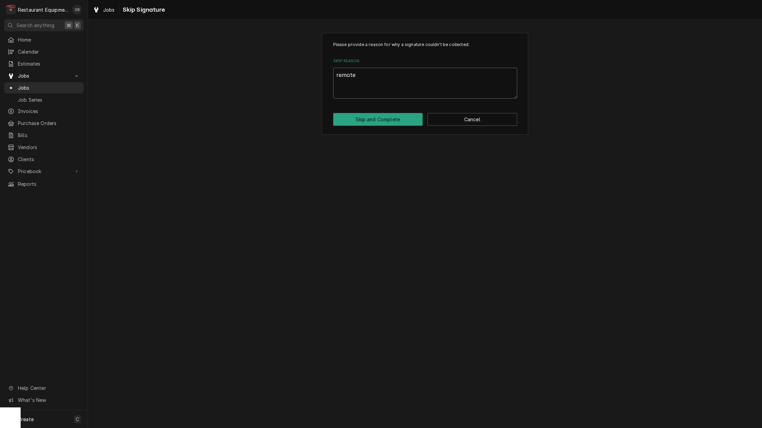
type textarea "x"
type textarea "remotel"
type textarea "x"
type textarea "remotely"
type textarea "x"
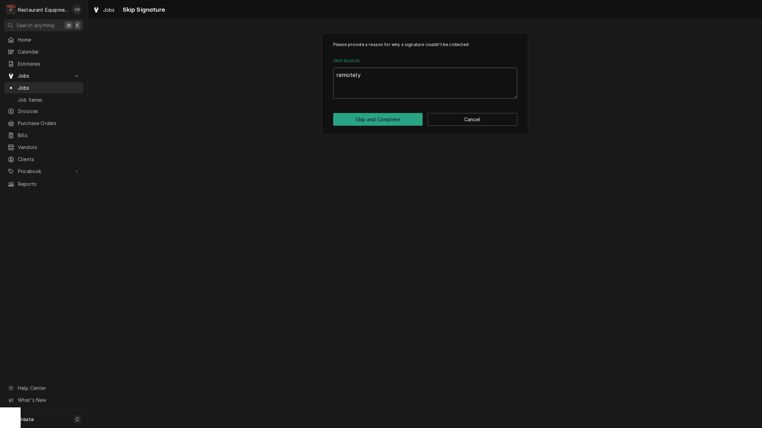
type textarea "remotely"
type textarea "x"
type textarea "remotely c"
type textarea "x"
type textarea "remotely cl"
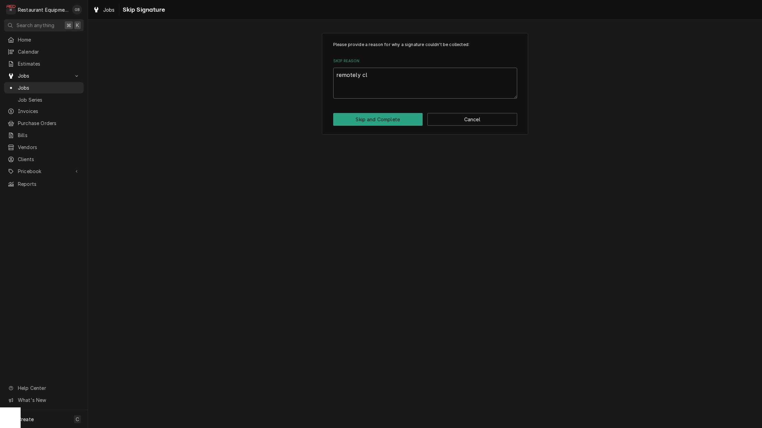
type textarea "x"
type textarea "remotely clo"
type textarea "x"
type textarea "remotely clos"
type textarea "x"
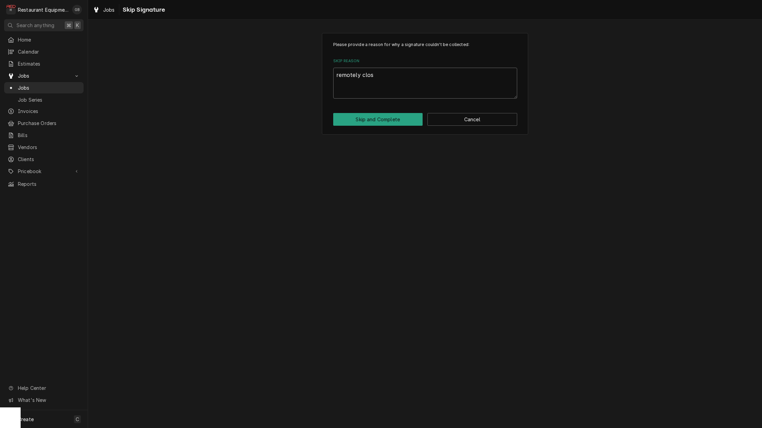
type textarea "remotely close"
type textarea "x"
type textarea "remotely closed"
type textarea "x"
type textarea "remotely closed"
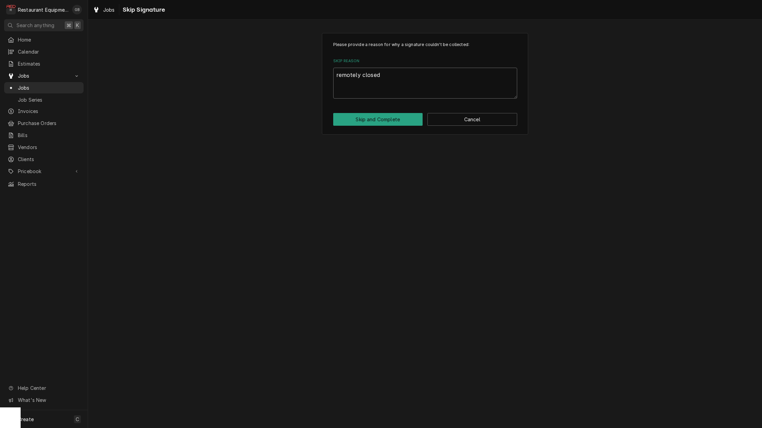
type textarea "x"
type textarea "remotely closed o"
type textarea "x"
type textarea "remotely closed ou"
type textarea "x"
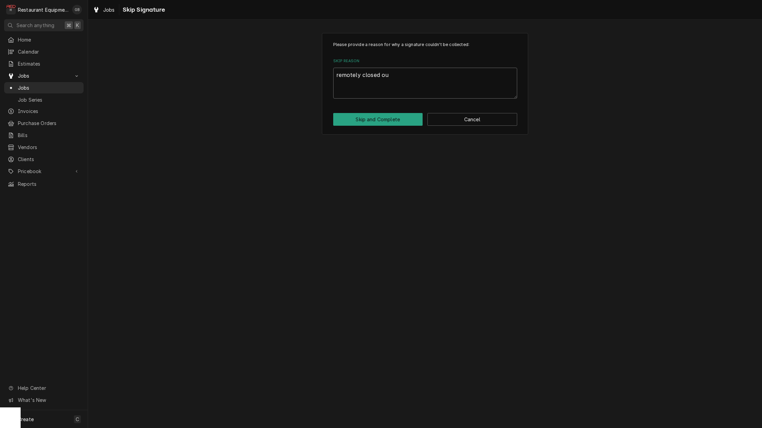
type textarea "remotely closed out"
type textarea "x"
type textarea "remotely closed out"
type textarea "x"
type textarea "remotely closed out a"
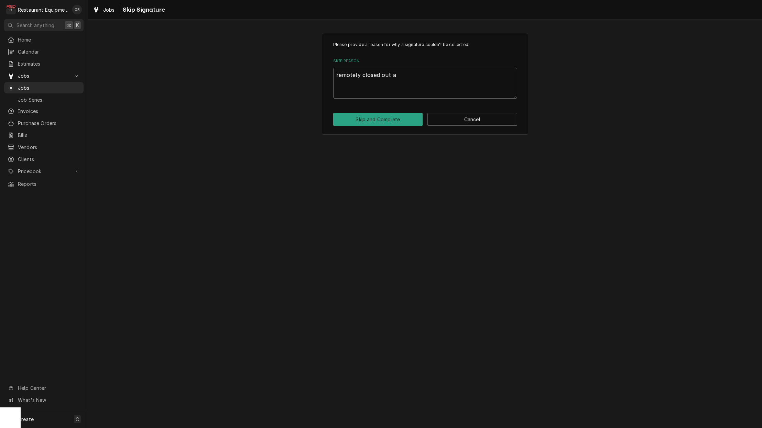
type textarea "x"
type textarea "remotely closed out af"
type textarea "x"
type textarea "remotely closed out aft"
type textarea "x"
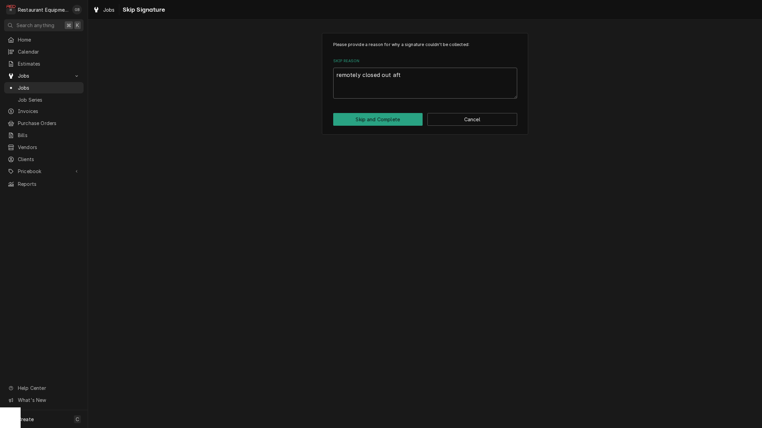
type textarea "remotely closed out afte"
type textarea "x"
type textarea "remotely closed out after"
type textarea "x"
type textarea "remotely closed out after"
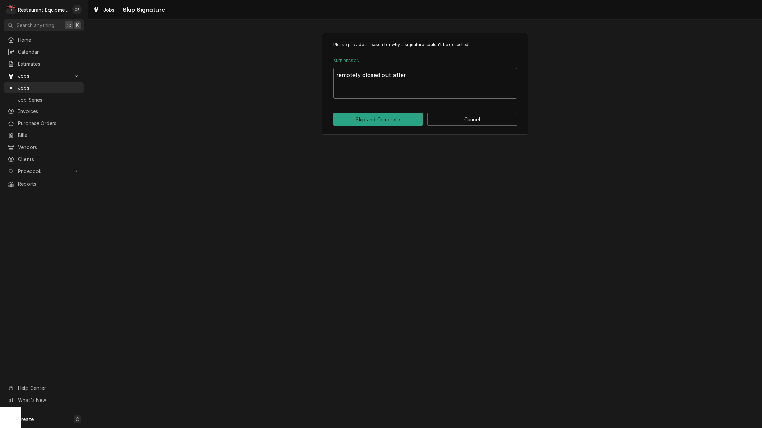
type textarea "x"
type textarea "remotely closed out after a"
type textarea "x"
type textarea "remotely closed out after at"
type textarea "x"
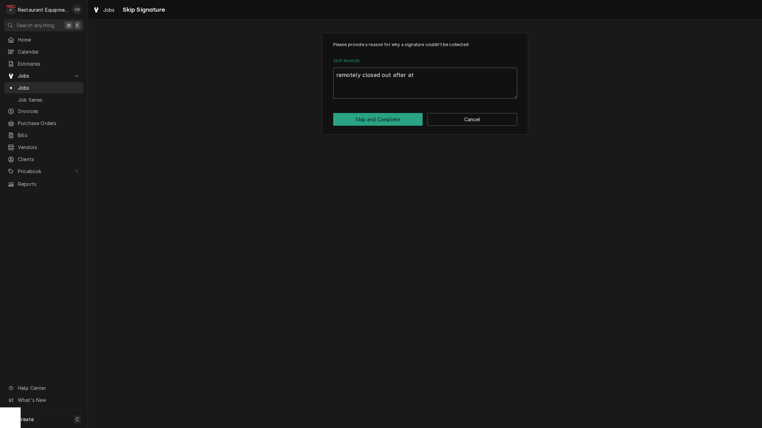
type textarea "remotely closed out after att"
type textarea "x"
type textarea "remotely closed out after atte"
type textarea "x"
type textarea "remotely closed out after attem"
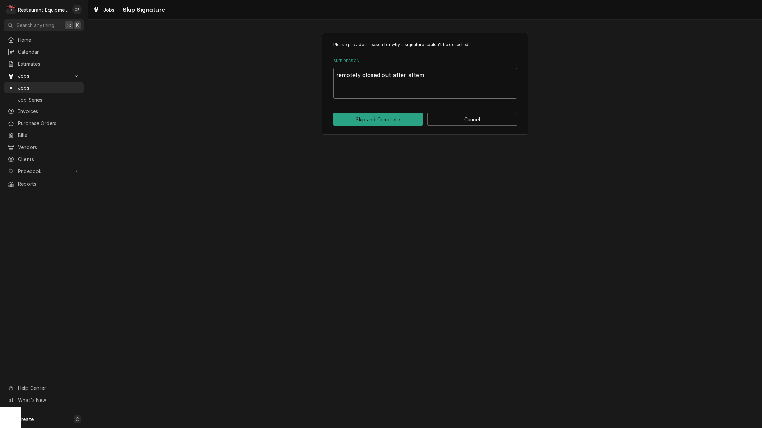
type textarea "x"
type textarea "remotely closed out after attemp"
type textarea "x"
type textarea "remotely closed out after attempt"
type textarea "x"
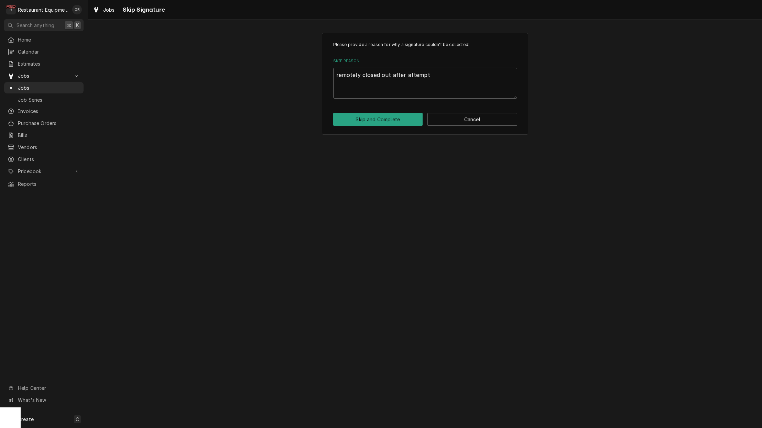
type textarea "remotely closed out after attempte"
type textarea "x"
type textarea "remotely closed out after attempted"
type textarea "x"
type textarea "remotely closed out after attempted"
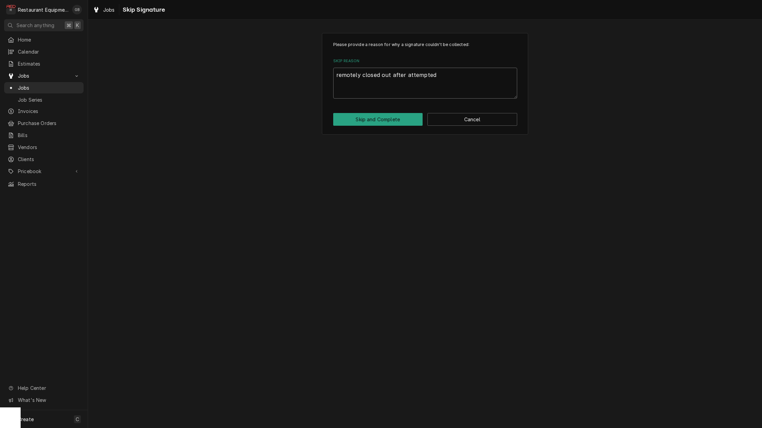
type textarea "x"
type textarea "remotely closed out after attempted c"
type textarea "x"
type textarea "remotely closed out after attempted ca"
type textarea "x"
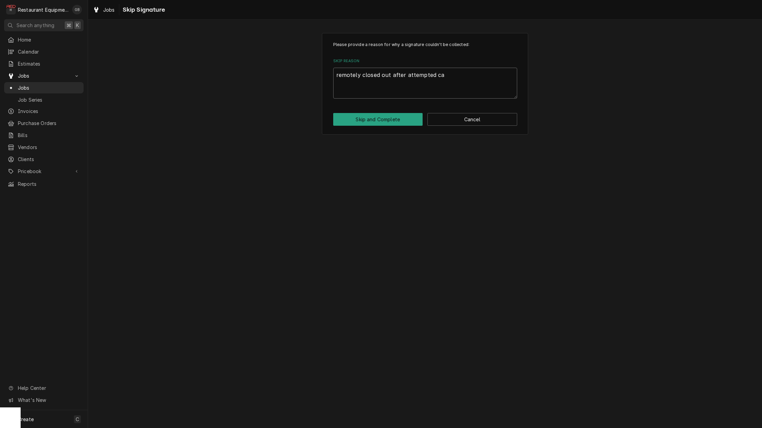
type textarea "remotely closed out after attempted cal"
type textarea "x"
type textarea "remotely closed out after attempted call"
type textarea "x"
type textarea "remotely closed out after attempted call"
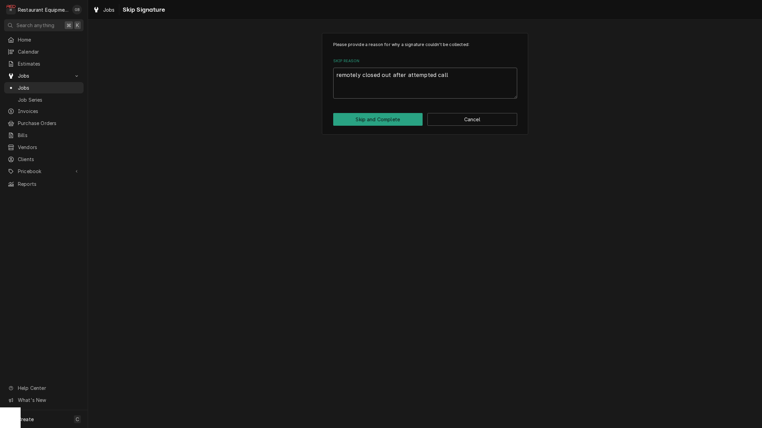
type textarea "x"
type textarea "remotely closed out after attempted call"
type textarea "x"
type textarea "remotely closed out after attempted cal"
type textarea "x"
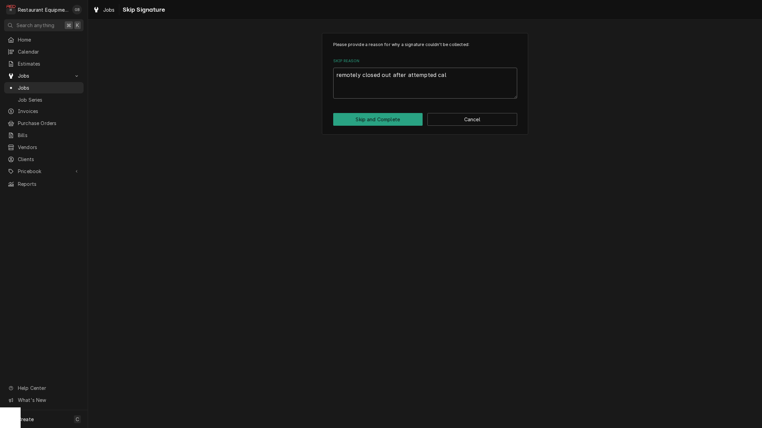
type textarea "remotely closed out after attempted ca"
type textarea "x"
type textarea "remotely closed out after attempted c"
type textarea "x"
type textarea "remotely closed out after attempted"
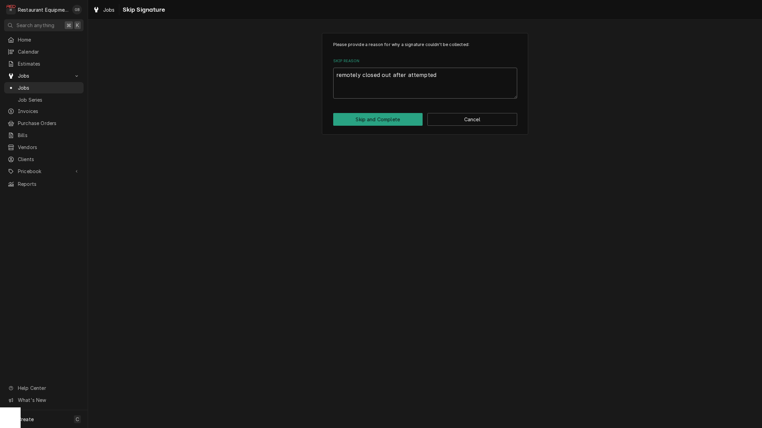
type textarea "x"
type textarea "remotely closed out after attempted f"
type textarea "x"
type textarea "remotely closed out after attempted fo"
type textarea "x"
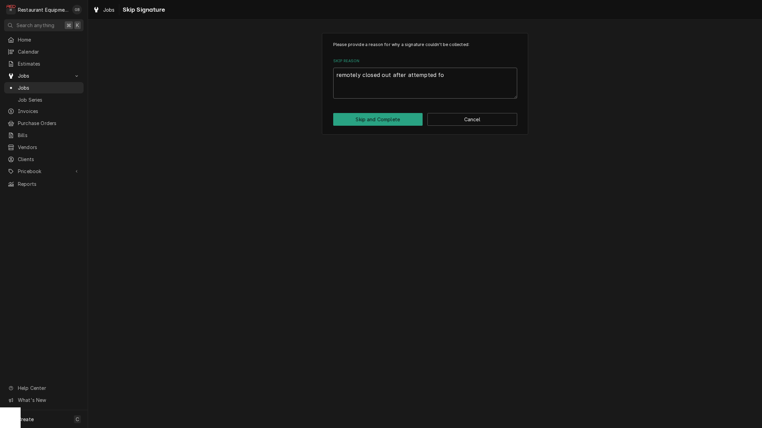
type textarea "remotely closed out after attempted fol"
type textarea "x"
type textarea "remotely closed out after attempted foll"
type textarea "x"
type textarea "remotely closed out after attempted follo"
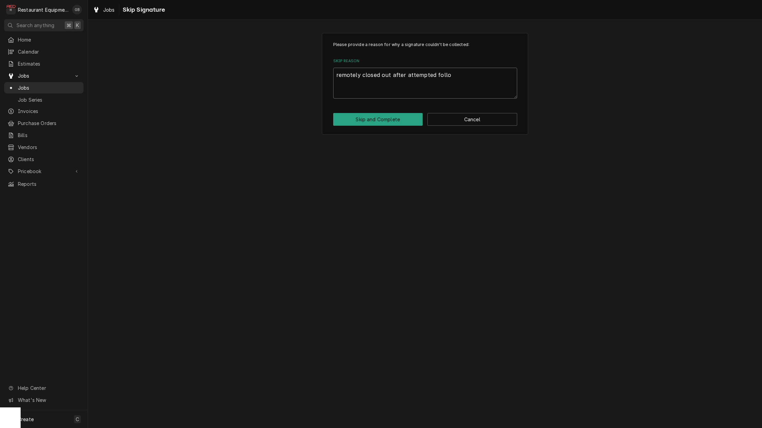
type textarea "x"
type textarea "remotely closed out after attempted follow"
type textarea "x"
type textarea "remotely closed out after attempted follow"
type textarea "x"
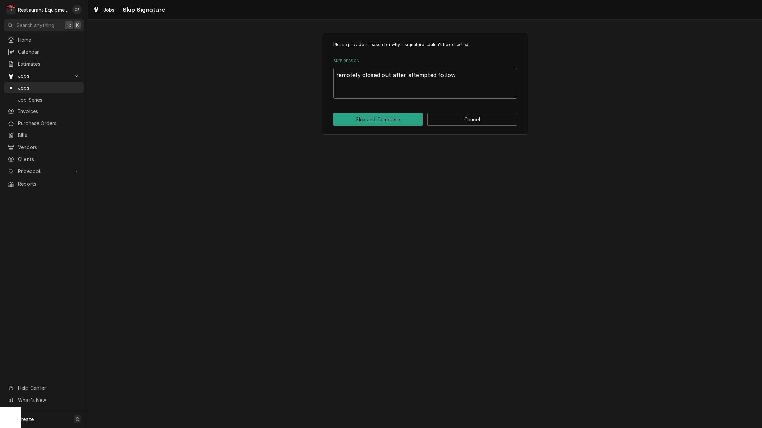
type textarea "remotely closed out after attempted follow u"
type textarea "x"
type textarea "remotely closed out after attempted follow up"
type textarea "x"
type textarea "remotely closed out after attempted follow up."
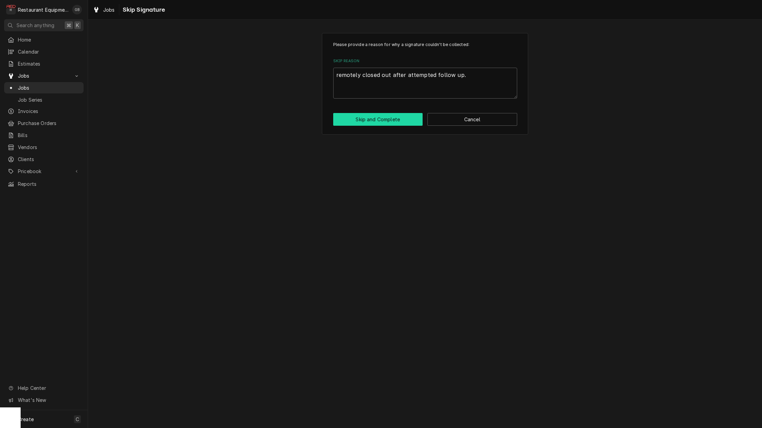
click at [379, 119] on button "Skip and Complete" at bounding box center [378, 119] width 90 height 13
type textarea "x"
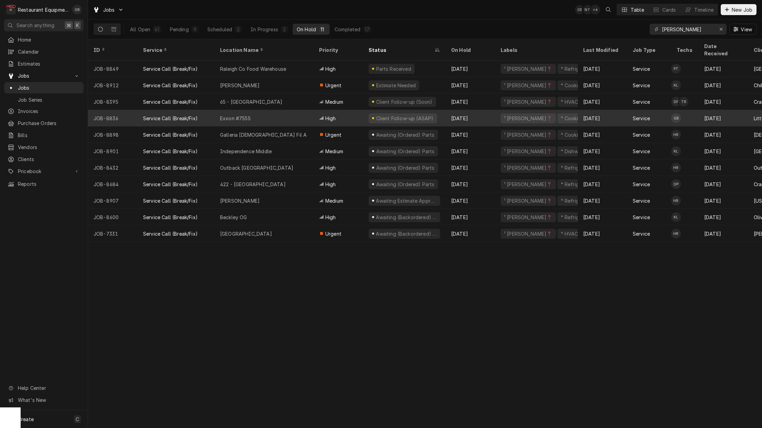
click at [275, 110] on div "Exxon #7555" at bounding box center [264, 118] width 99 height 17
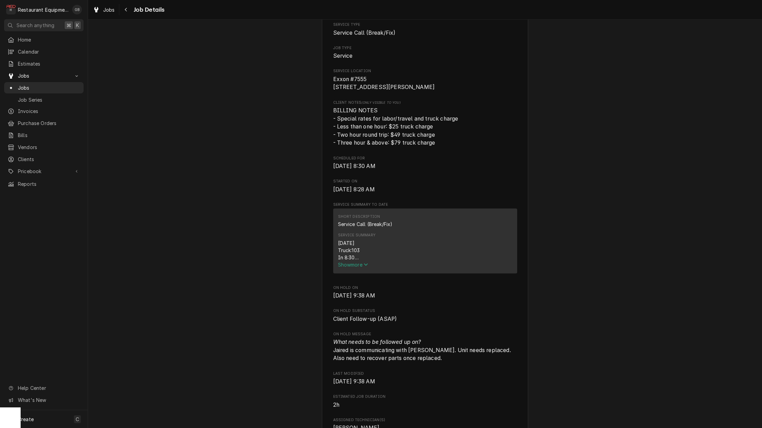
scroll to position [119, 0]
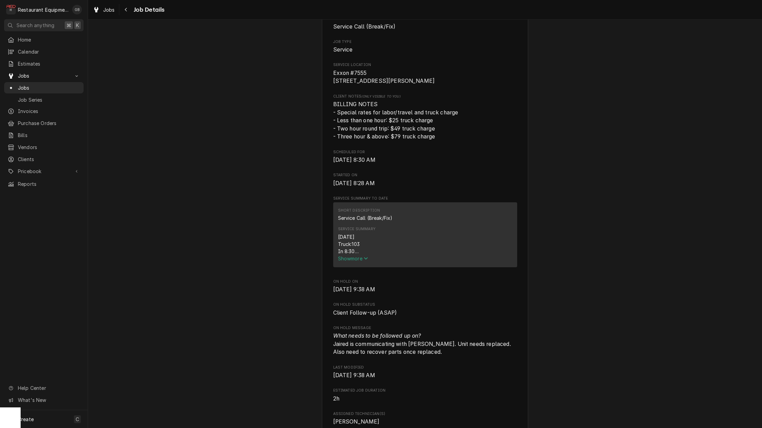
click at [368, 261] on icon "Service Summary" at bounding box center [366, 258] width 4 height 5
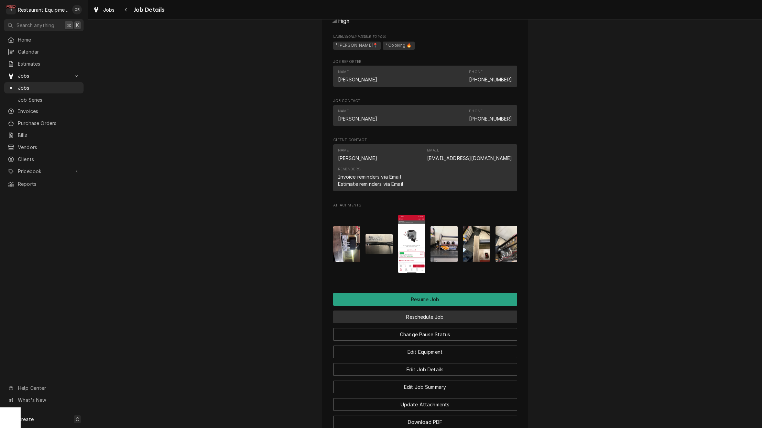
scroll to position [886, 0]
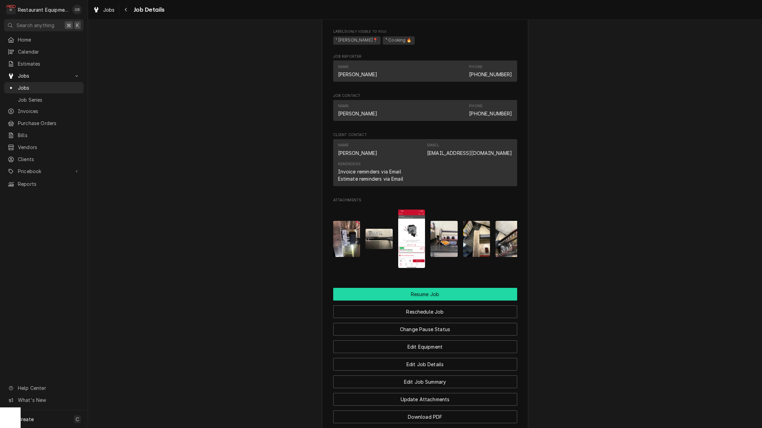
click at [420, 288] on button "Resume Job" at bounding box center [425, 294] width 184 height 13
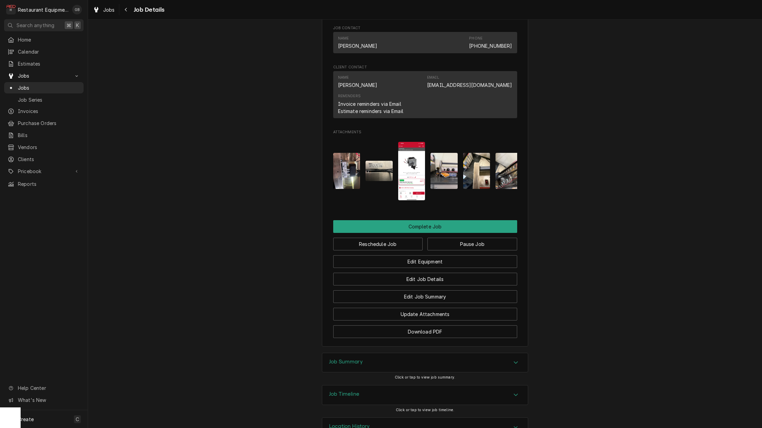
scroll to position [848, 0]
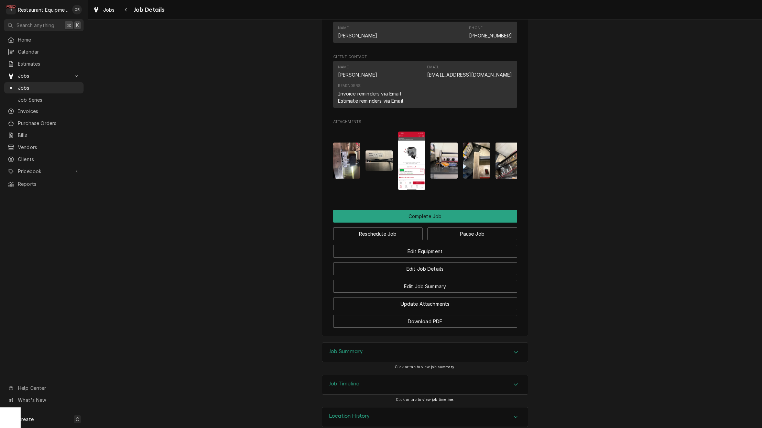
click at [436, 223] on div "Reschedule Job Pause Job" at bounding box center [425, 232] width 184 height 18
click at [434, 210] on button "Complete Job" at bounding box center [425, 216] width 184 height 13
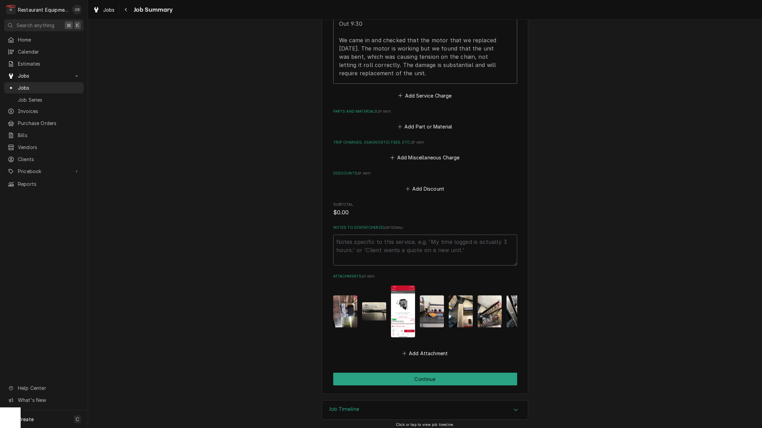
scroll to position [280, 0]
click at [440, 376] on button "Continue" at bounding box center [425, 379] width 184 height 13
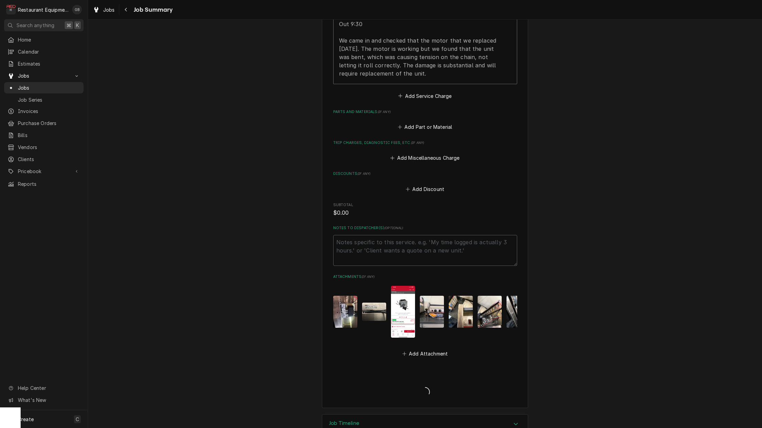
type textarea "x"
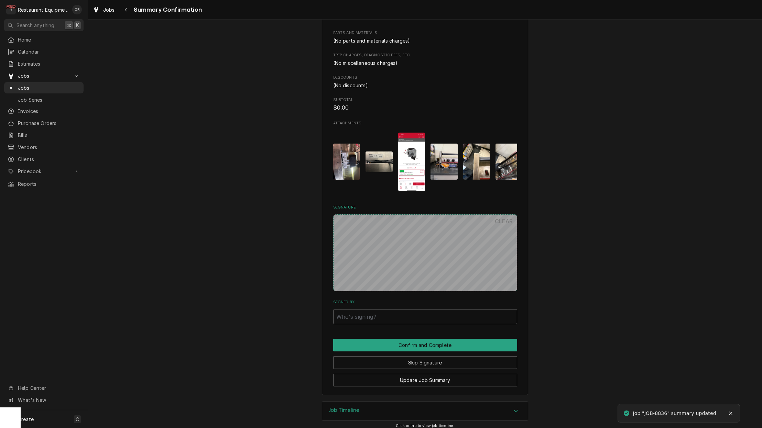
scroll to position [313, 0]
click at [443, 361] on button "Skip Signature" at bounding box center [425, 363] width 184 height 13
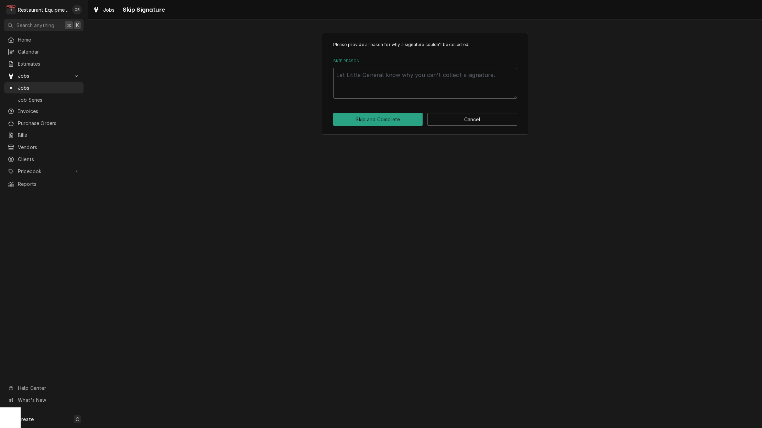
click at [341, 74] on textarea "Skip Reason" at bounding box center [425, 83] width 184 height 31
type textarea "x"
type textarea "j"
type textarea "x"
type textarea "ja"
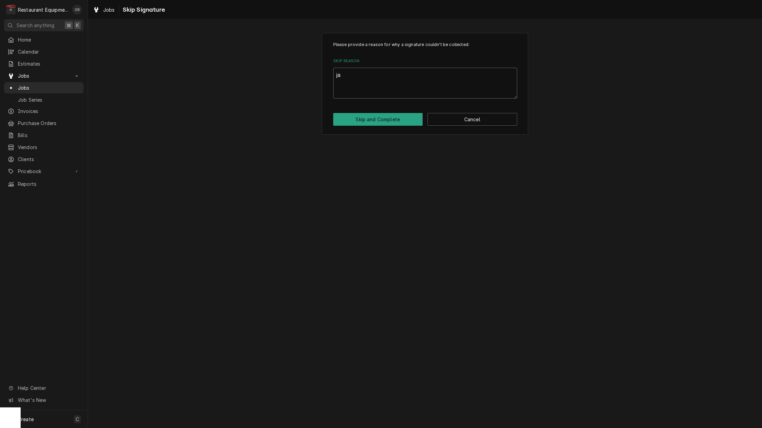
type textarea "x"
type textarea "jai"
type textarea "x"
type textarea "jair"
type textarea "x"
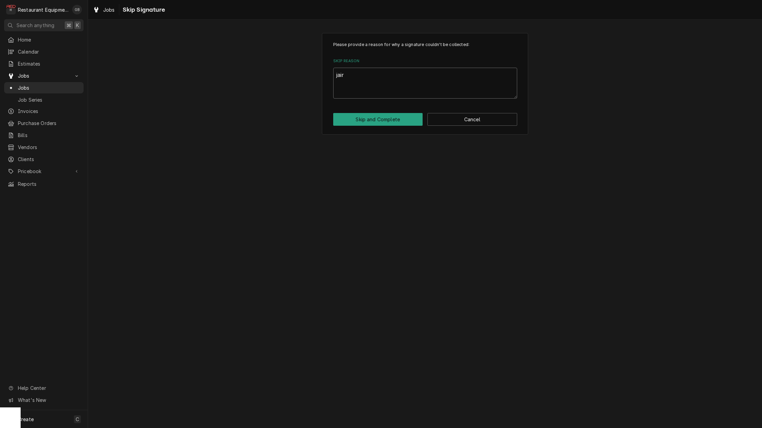
type textarea "[PERSON_NAME]"
type textarea "x"
type textarea "jaired"
type textarea "x"
type textarea "Jared"
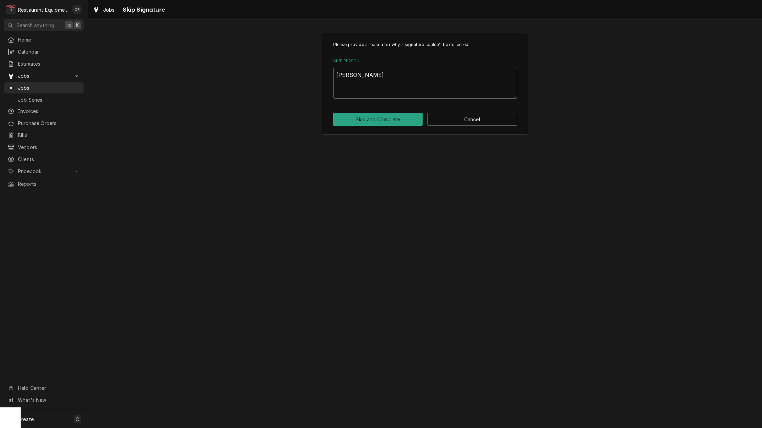
type textarea "x"
type textarea "Jared s"
type textarea "x"
type textarea "Jared sa"
type textarea "x"
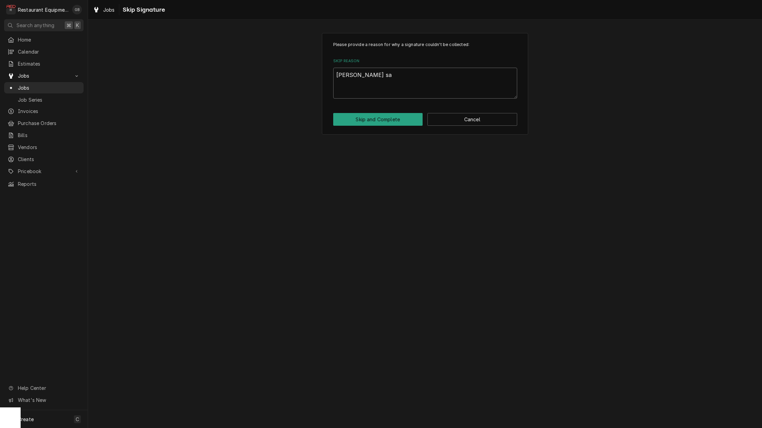
type textarea "Jared sai"
type textarea "x"
type textarea "Jared said"
type textarea "x"
type textarea "Jared said"
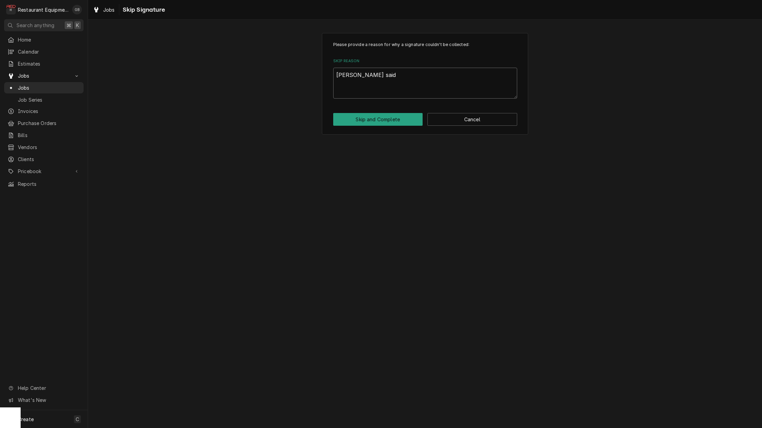
type textarea "x"
type textarea "Jared said t"
type textarea "x"
type textarea "Jared said to"
type textarea "x"
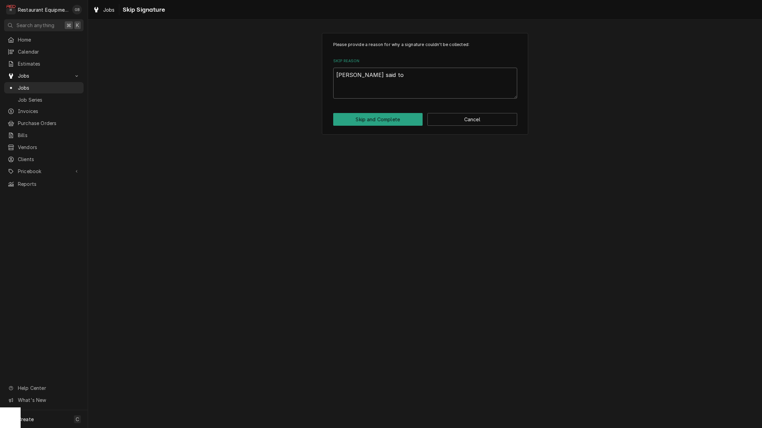
type textarea "Jared said to"
type textarea "x"
type textarea "Jared said to c"
type textarea "x"
type textarea "Jared said to cl"
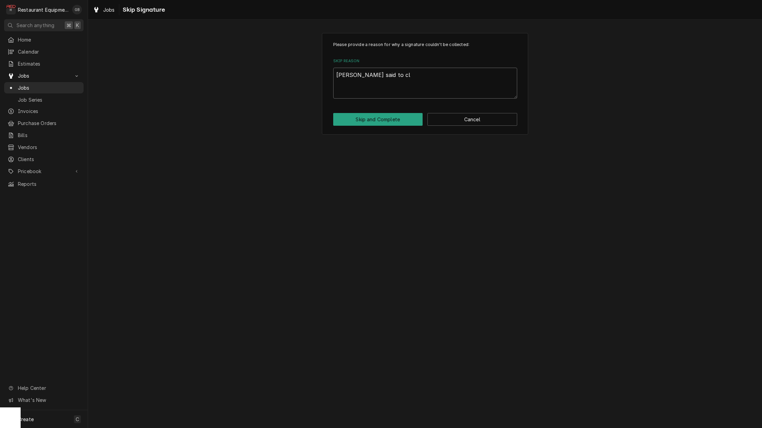
type textarea "x"
type textarea "Jared said to cls"
type textarea "x"
type textarea "Jared said to clso"
type textarea "x"
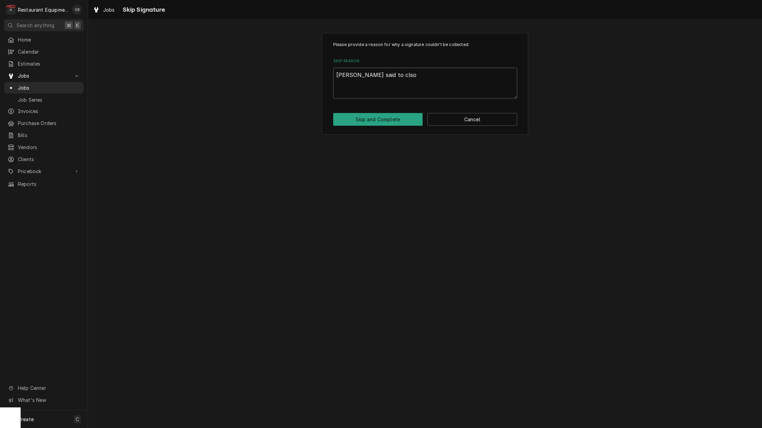
type textarea "Jared said to clsoe"
type textarea "x"
type textarea "Jared said to close"
type textarea "x"
type textarea "Jared said to close o"
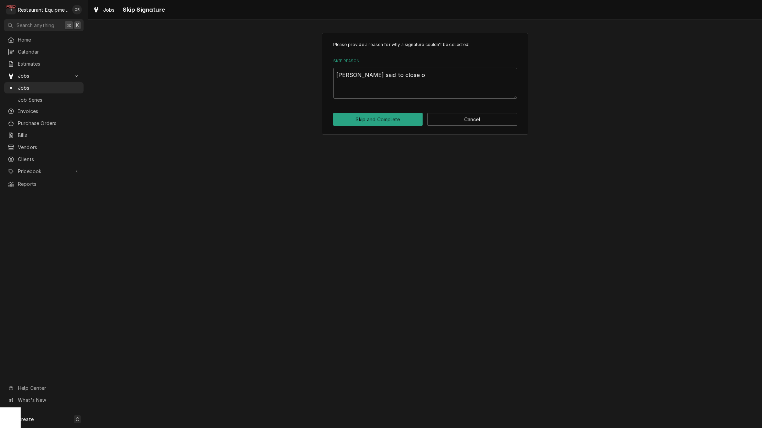
type textarea "x"
type textarea "Jared said to close ou"
type textarea "x"
type textarea "Jared said to close out"
type textarea "x"
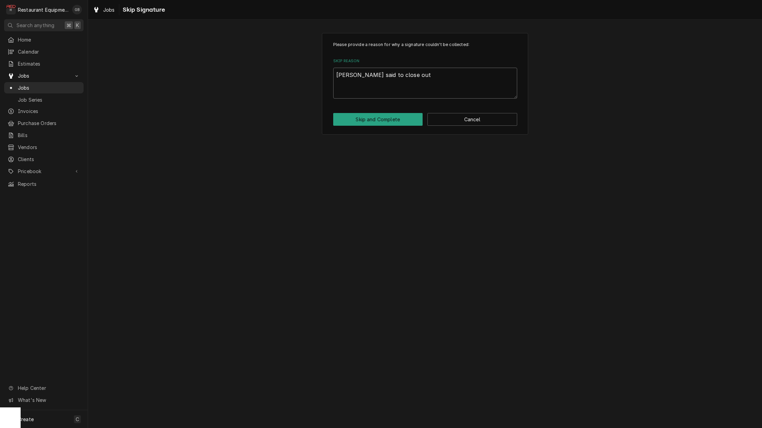
type textarea "Jared said to close out"
type textarea "x"
type textarea "Jared said to close out t"
type textarea "x"
type textarea "Jared said to close out th"
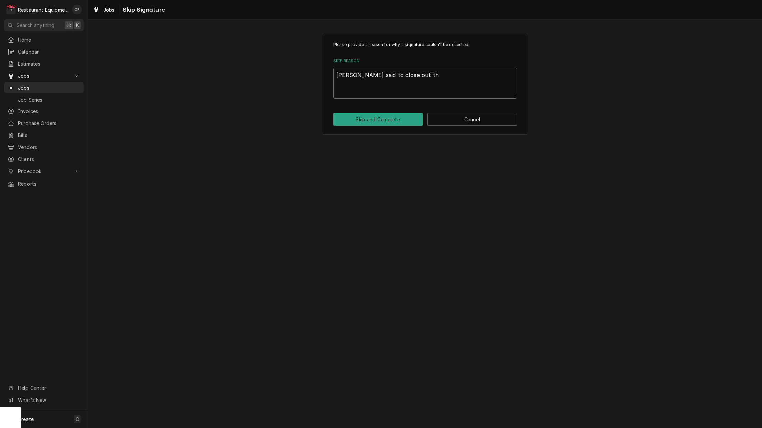
type textarea "x"
type textarea "Jared said to close out thi"
type textarea "x"
type textarea "Jared said to close out this"
type textarea "x"
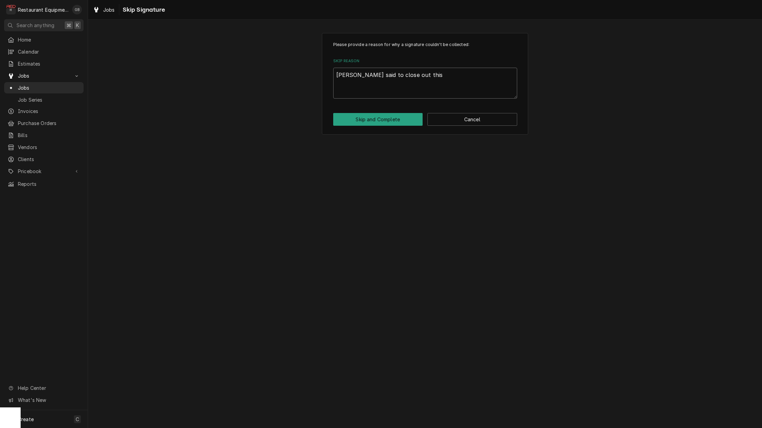
type textarea "Jared said to close out this"
type textarea "x"
type textarea "Jared said to close out this c"
type textarea "x"
type textarea "Jared said to close out this ca"
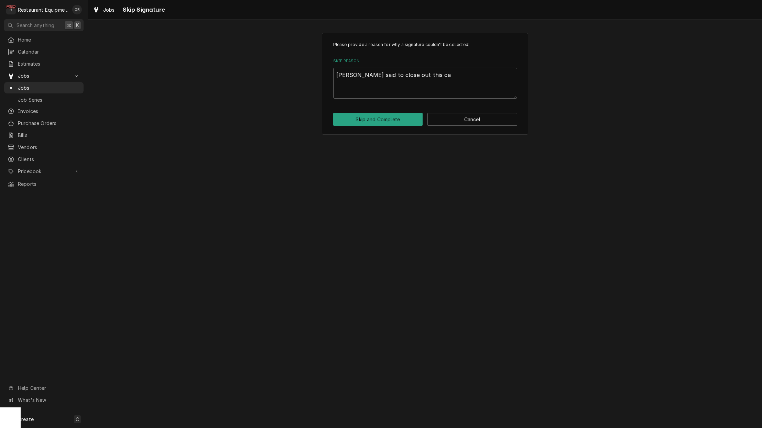
type textarea "x"
type textarea "Jared said to close out this cal"
type textarea "x"
type textarea "Jared said to close out this call"
click at [384, 119] on button "Skip and Complete" at bounding box center [378, 119] width 90 height 13
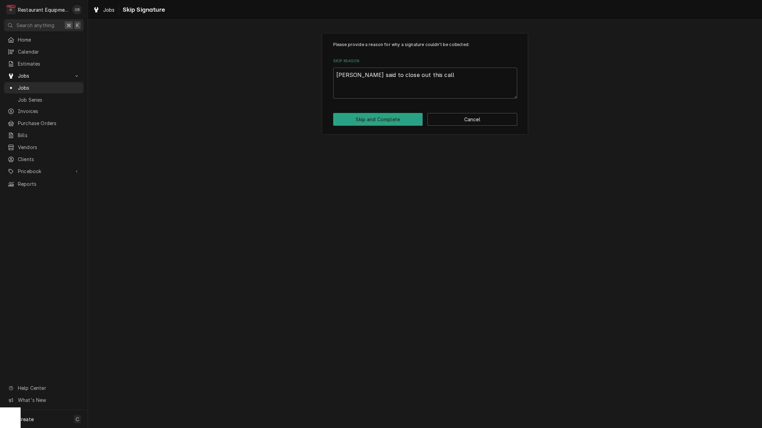
type textarea "x"
